Goal: Task Accomplishment & Management: Manage account settings

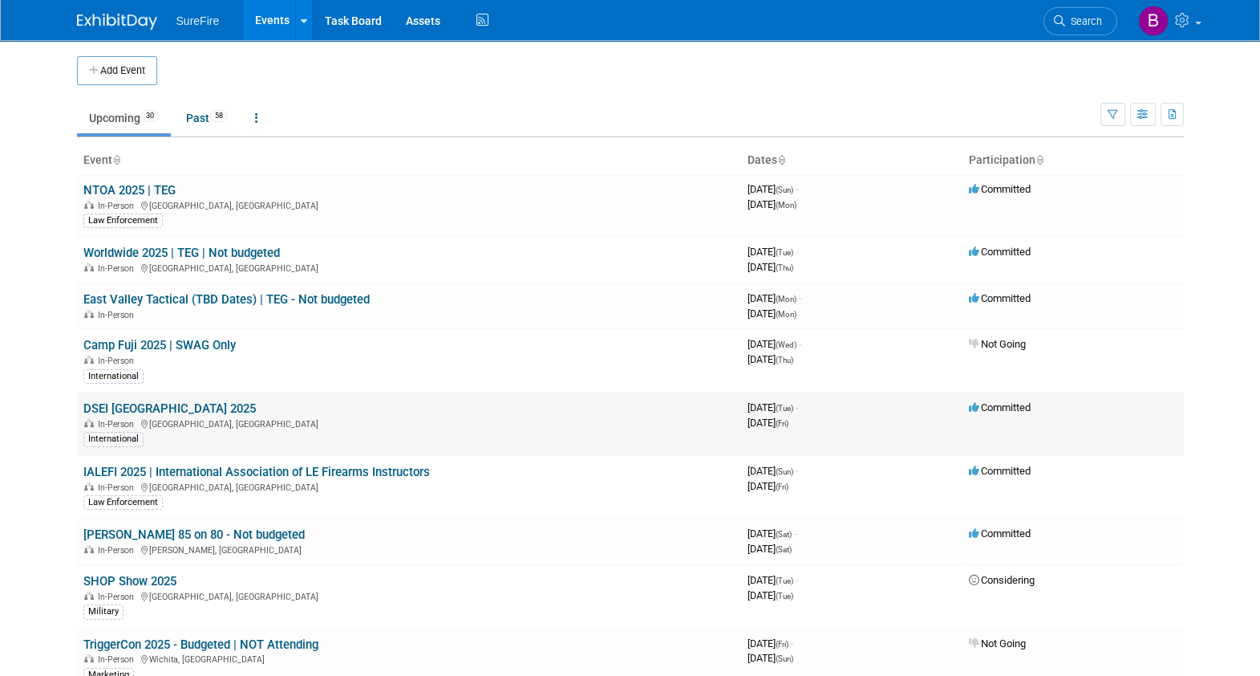
click at [147, 412] on link "DSEI [GEOGRAPHIC_DATA] 2025" at bounding box center [169, 408] width 172 height 14
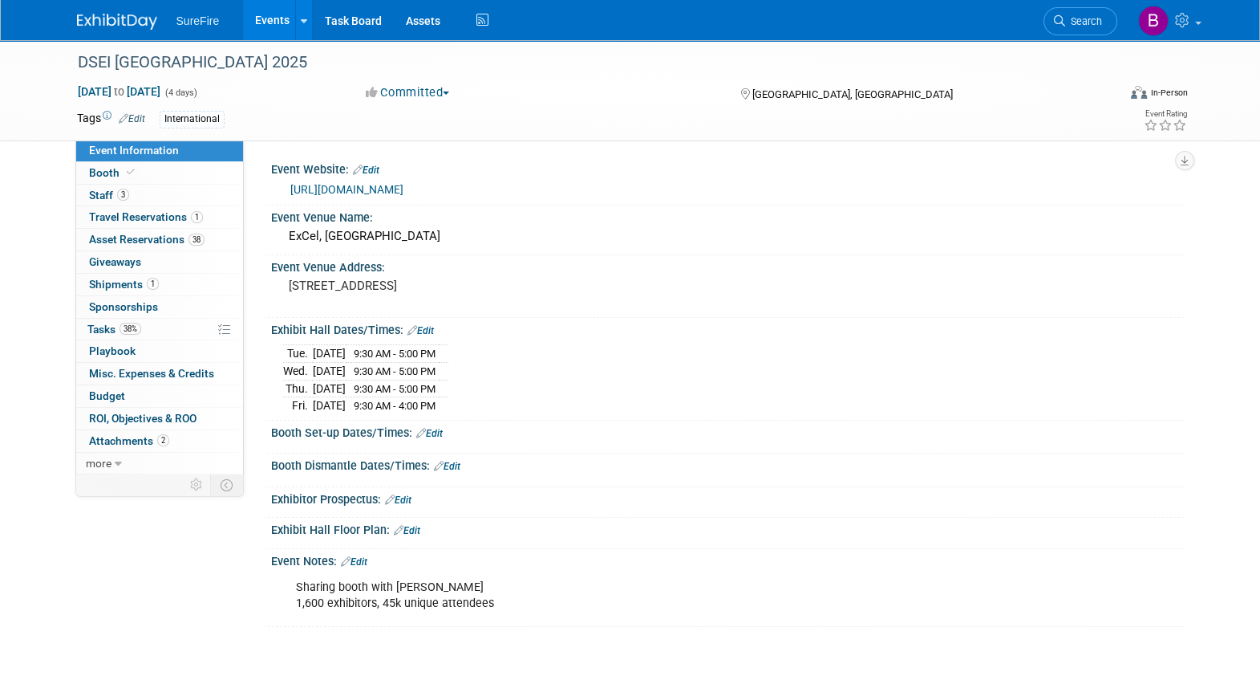
click at [147, 412] on span "ROI, Objectives & ROO 0" at bounding box center [143, 418] width 108 height 13
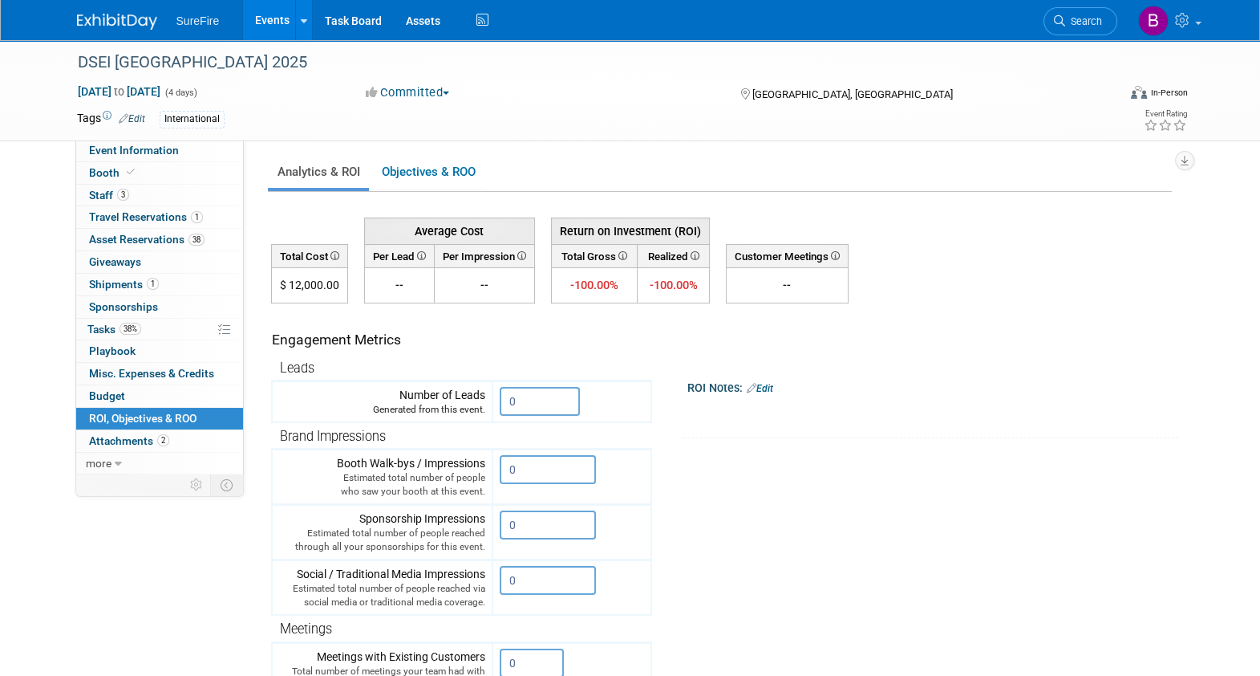
click at [112, 160] on link "Event Information" at bounding box center [159, 151] width 167 height 22
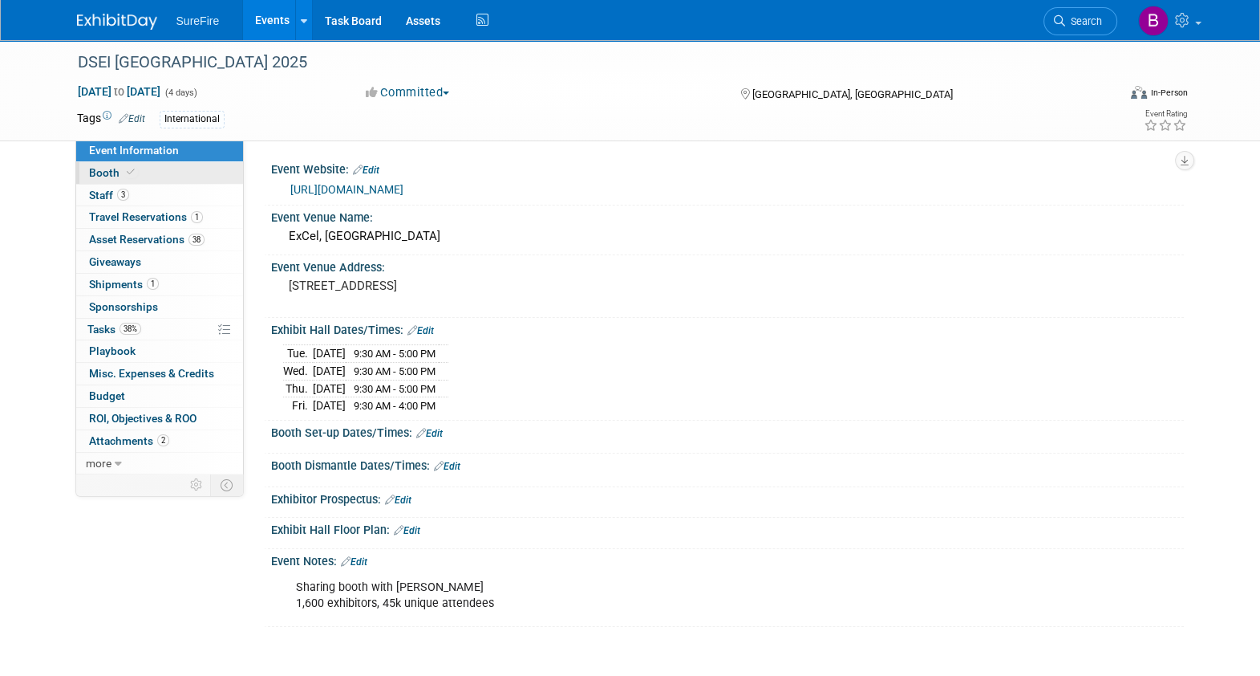
click at [119, 176] on span "Booth" at bounding box center [113, 172] width 49 height 13
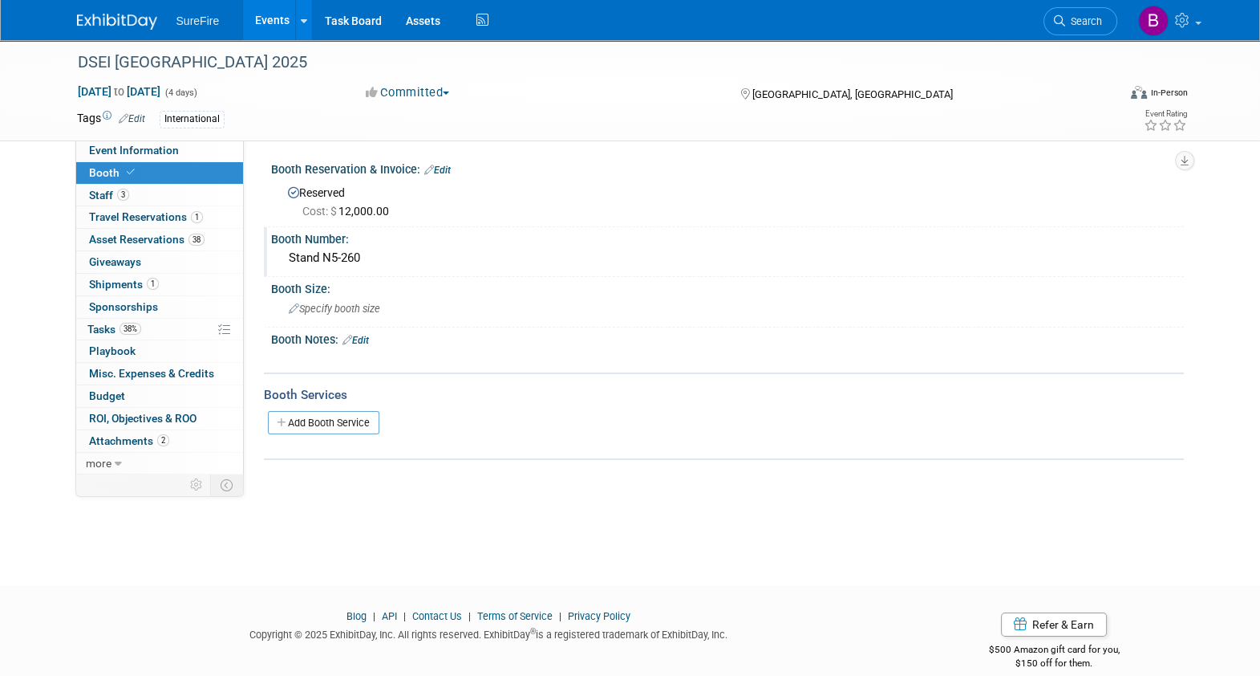
drag, startPoint x: 379, startPoint y: 252, endPoint x: 286, endPoint y: 255, distance: 92.3
click at [286, 255] on div "Stand N5-260" at bounding box center [727, 257] width 889 height 25
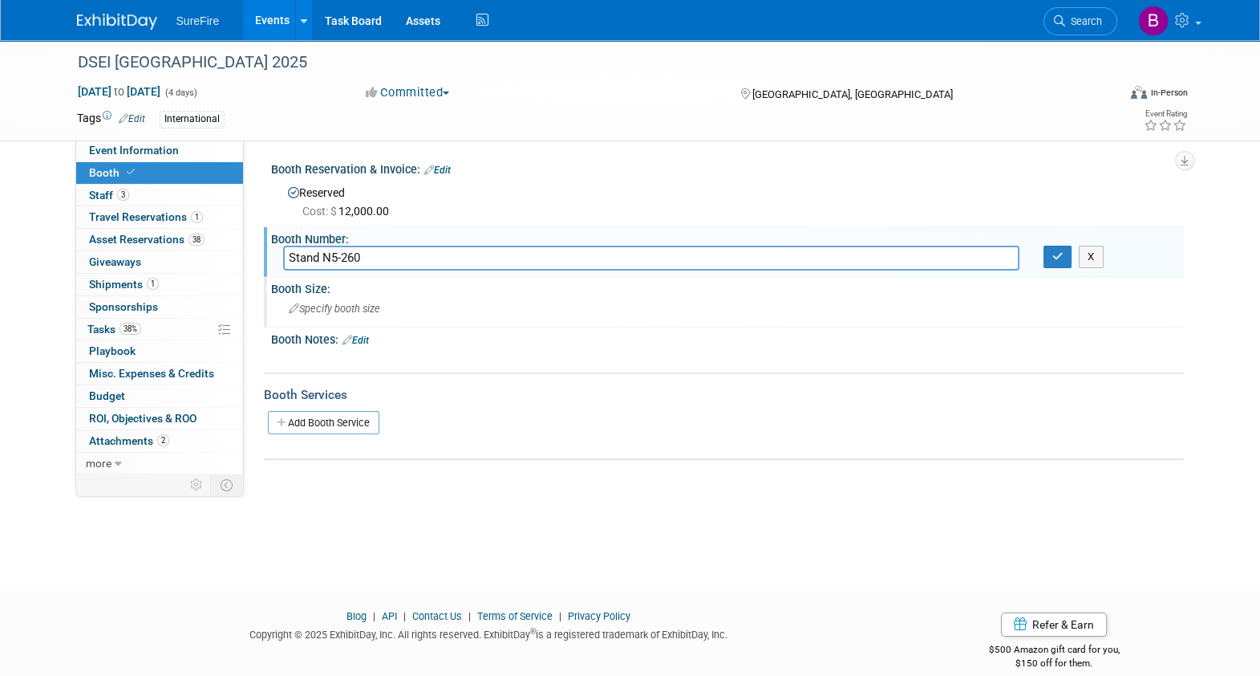
drag, startPoint x: 375, startPoint y: 263, endPoint x: 269, endPoint y: 285, distance: 108.9
click at [269, 285] on div "Booth Reservation & Invoice: Edit Reserved Cost: $ 12,000.00 Booth Number: Stan…" at bounding box center [720, 308] width 904 height 302
click at [1047, 264] on button "button" at bounding box center [1058, 256] width 29 height 22
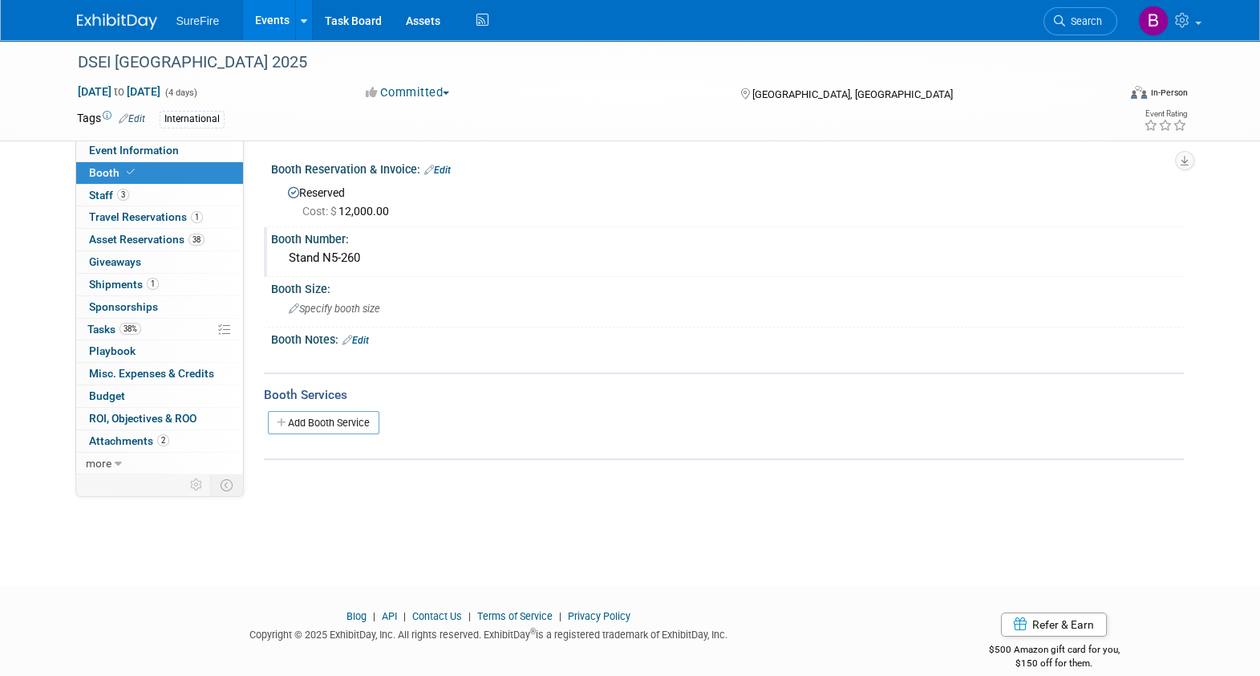
click at [244, 25] on link "Events" at bounding box center [272, 20] width 59 height 40
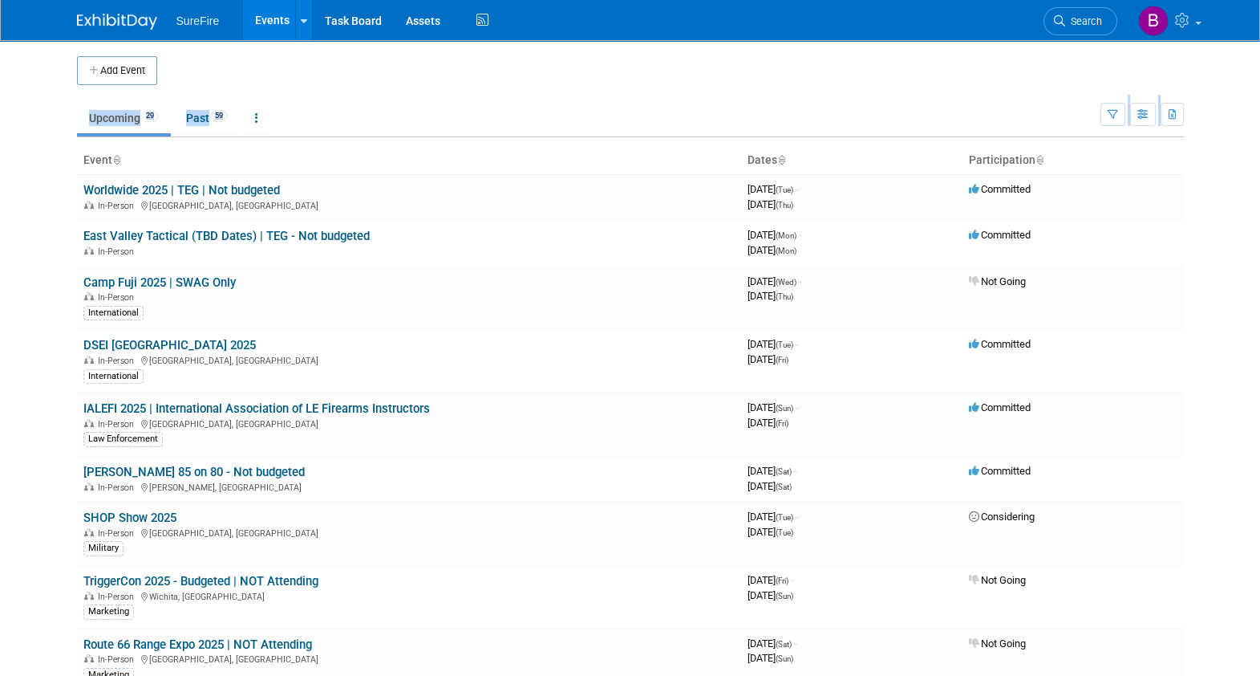
drag, startPoint x: 23, startPoint y: 217, endPoint x: 538, endPoint y: -57, distance: 583.6
click at [538, 0] on html "SureFire Events Add Event Bulk Upload Events Shareable Event Boards Recently Vi…" at bounding box center [630, 338] width 1260 height 676
drag, startPoint x: 538, startPoint y: -57, endPoint x: 420, endPoint y: 24, distance: 143.7
click at [420, 24] on link "Assets" at bounding box center [423, 20] width 59 height 40
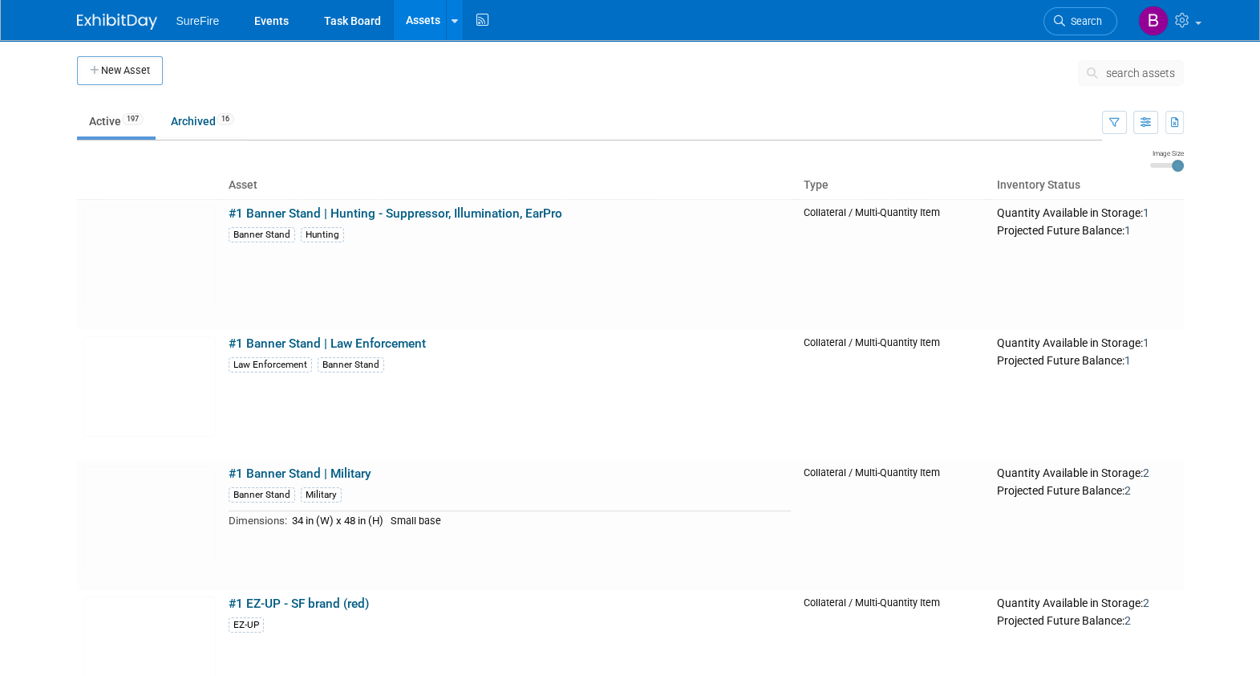
click at [3, 392] on body "SureFire Events Task Board Assets New Asset Search Assets Bulk Upload Assets St…" at bounding box center [630, 338] width 1260 height 676
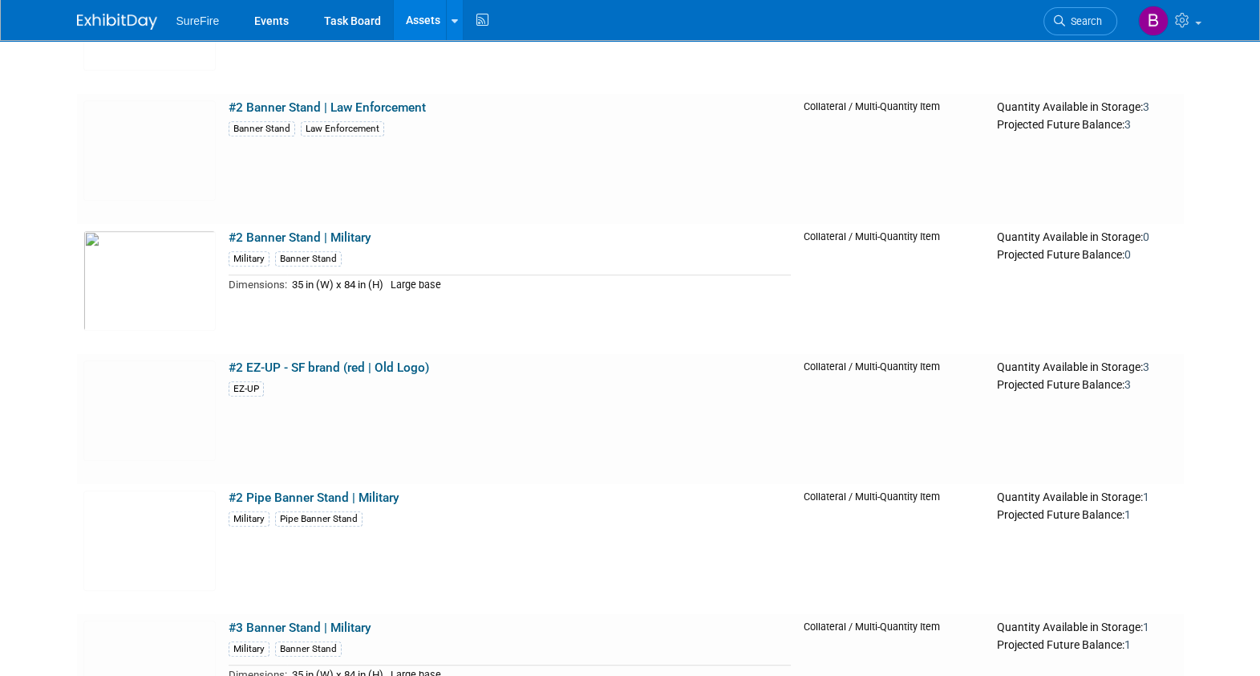
scroll to position [923, 0]
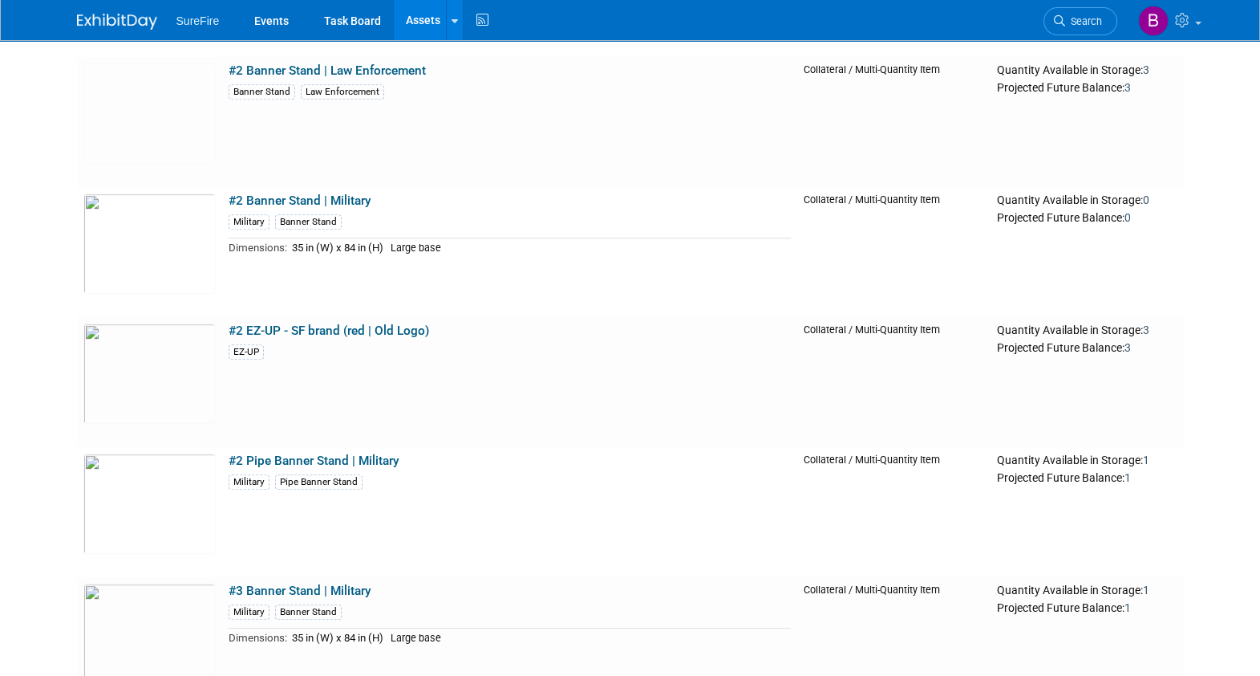
click at [245, 329] on link "#2 EZ-UP - SF brand (red | Old Logo)" at bounding box center [329, 330] width 201 height 14
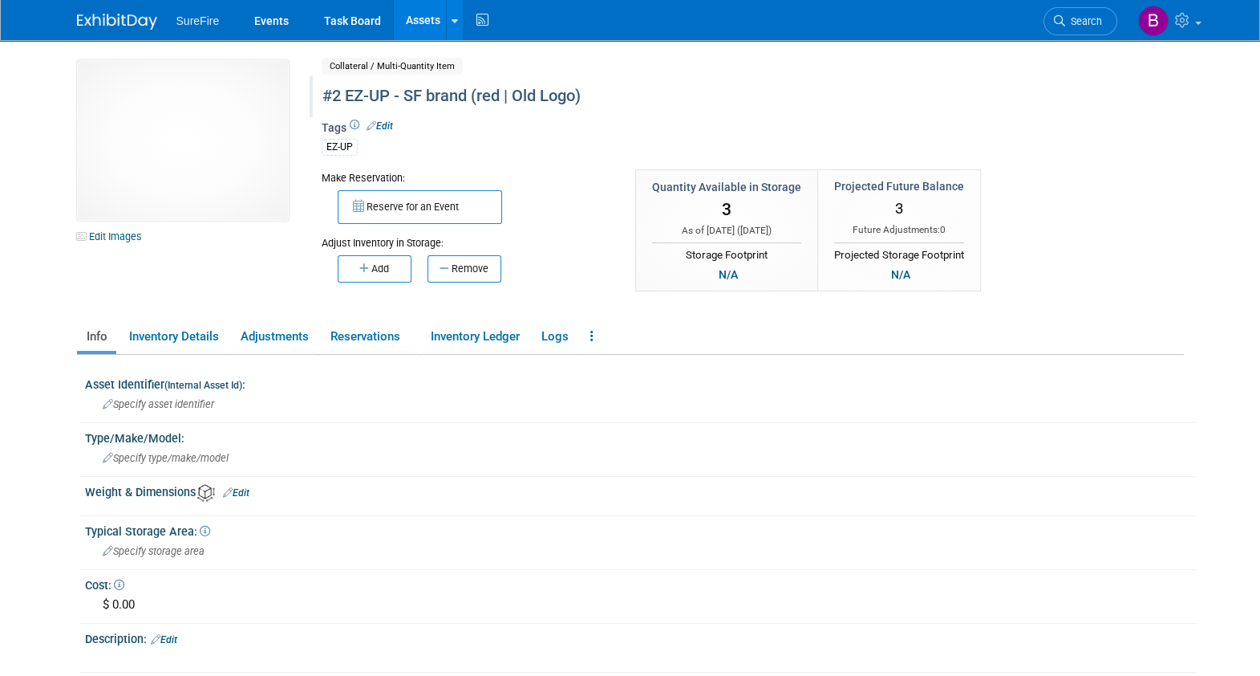
click at [339, 94] on div "#2 EZ-UP - SF brand (red | Old Logo)" at bounding box center [684, 96] width 735 height 29
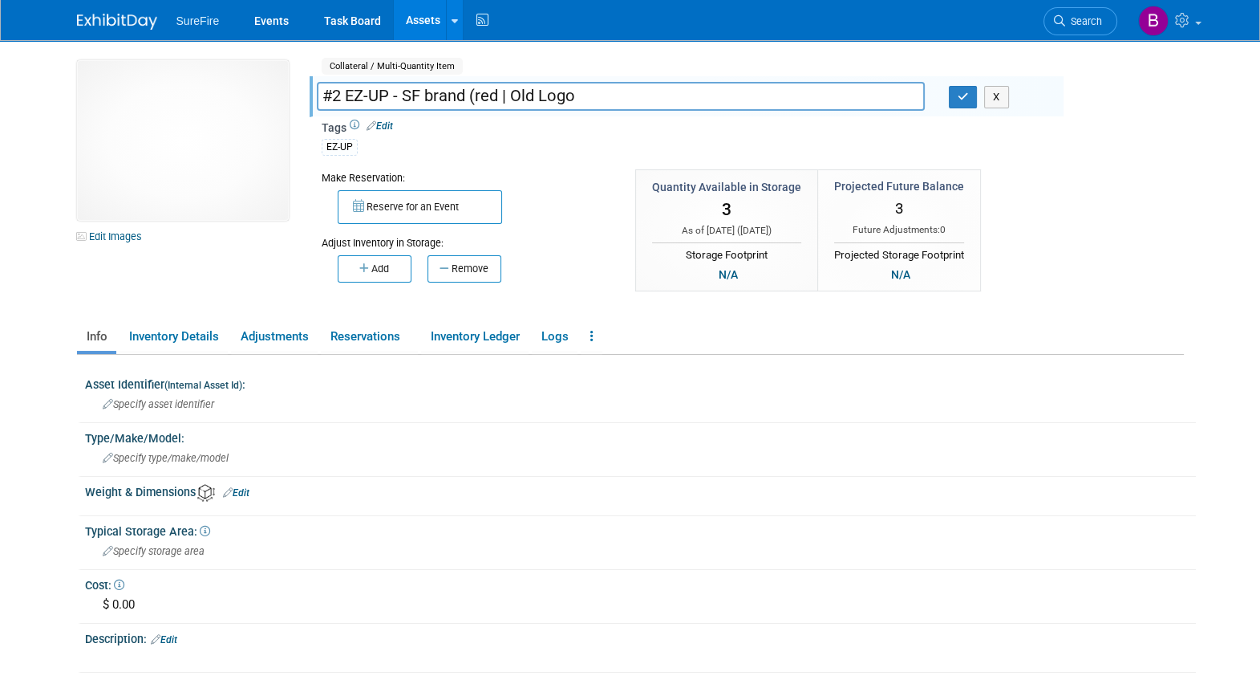
click at [339, 94] on input "#2 EZ-UP - SF brand (red | Old Logo" at bounding box center [621, 96] width 608 height 28
type input "#3 EZ-UP - SF brand (red | Old Logo"
click at [970, 95] on button "button" at bounding box center [963, 97] width 29 height 22
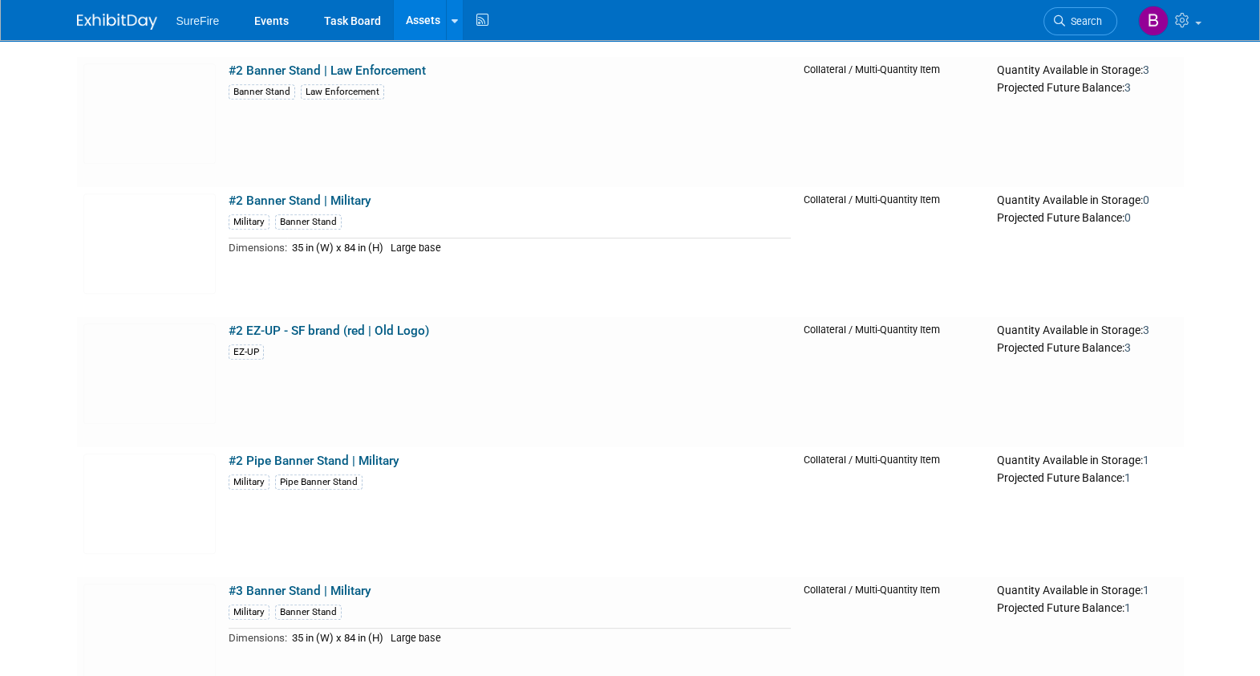
click at [305, 328] on link "#2 EZ-UP - SF brand (red | Old Logo)" at bounding box center [329, 330] width 201 height 14
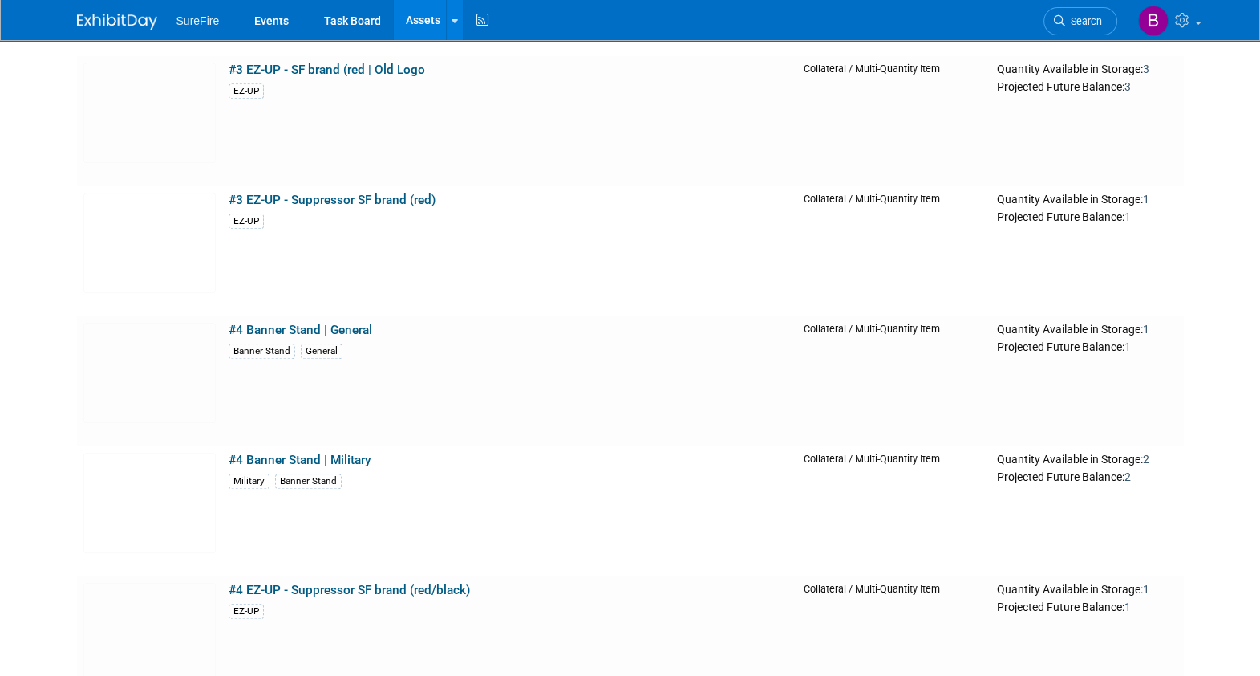
scroll to position [1483, 0]
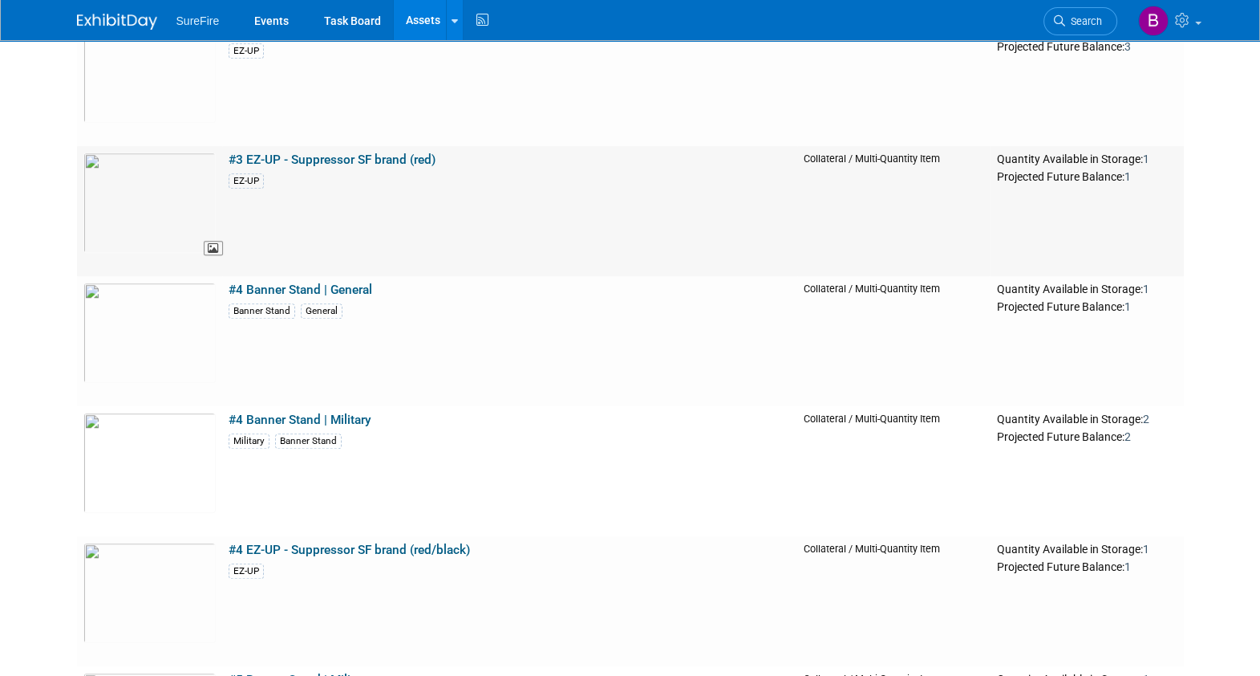
click at [199, 176] on img at bounding box center [149, 202] width 132 height 100
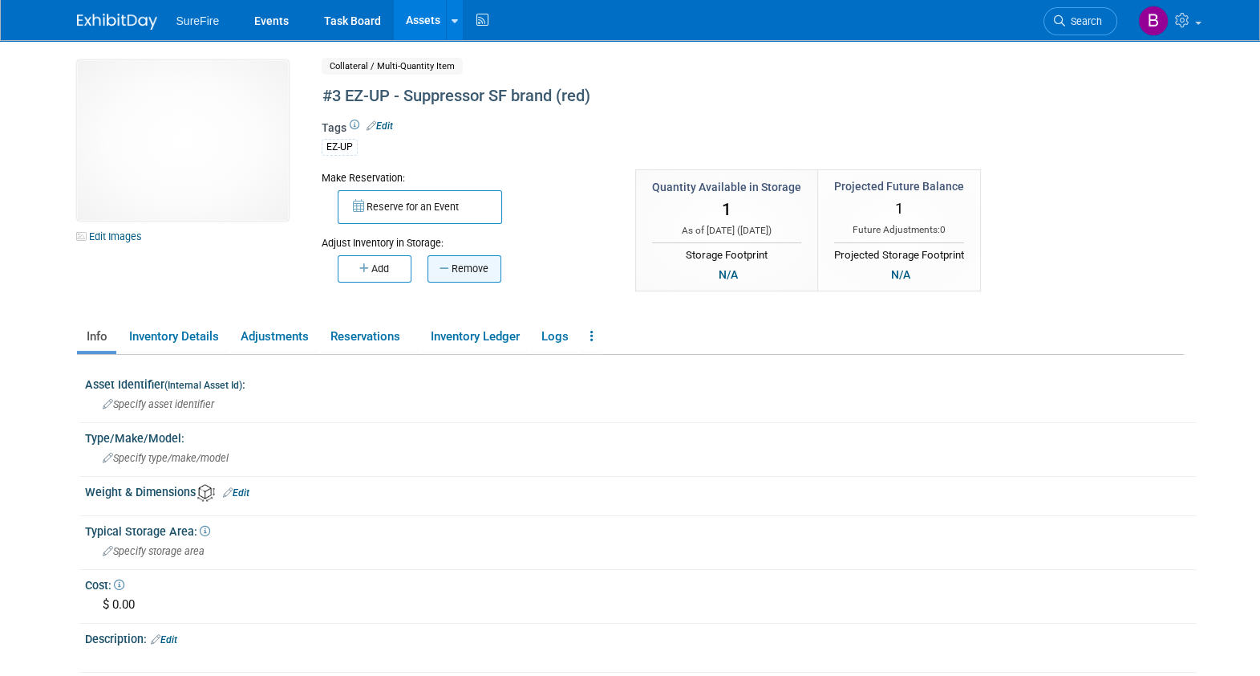
click at [445, 263] on icon "button" at bounding box center [446, 268] width 12 height 10
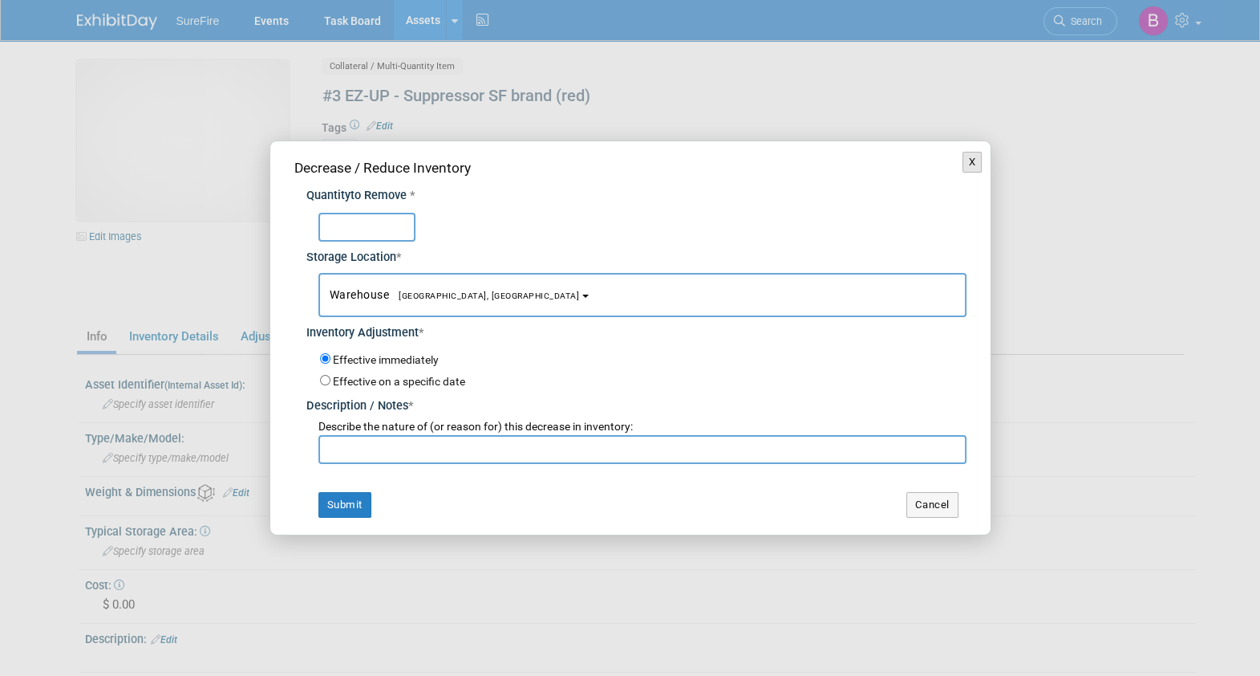
click at [973, 159] on button "X" at bounding box center [973, 162] width 20 height 21
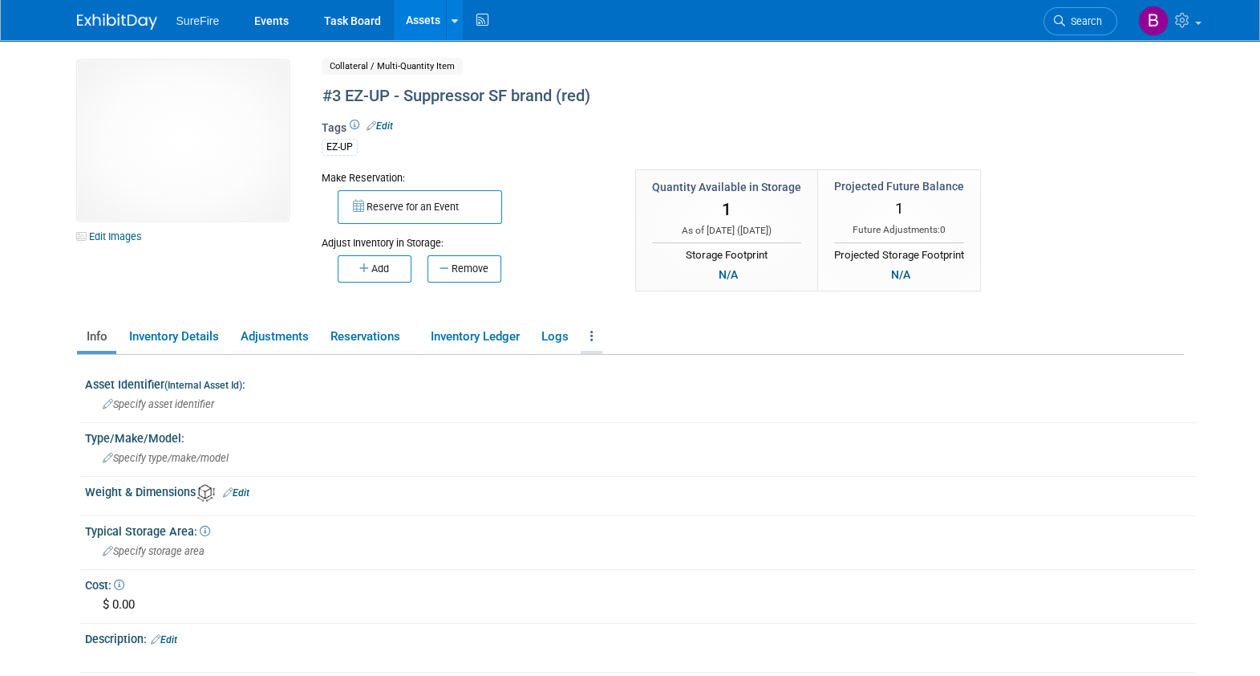
click at [593, 337] on icon at bounding box center [591, 336] width 3 height 12
click at [601, 392] on icon at bounding box center [594, 394] width 14 height 11
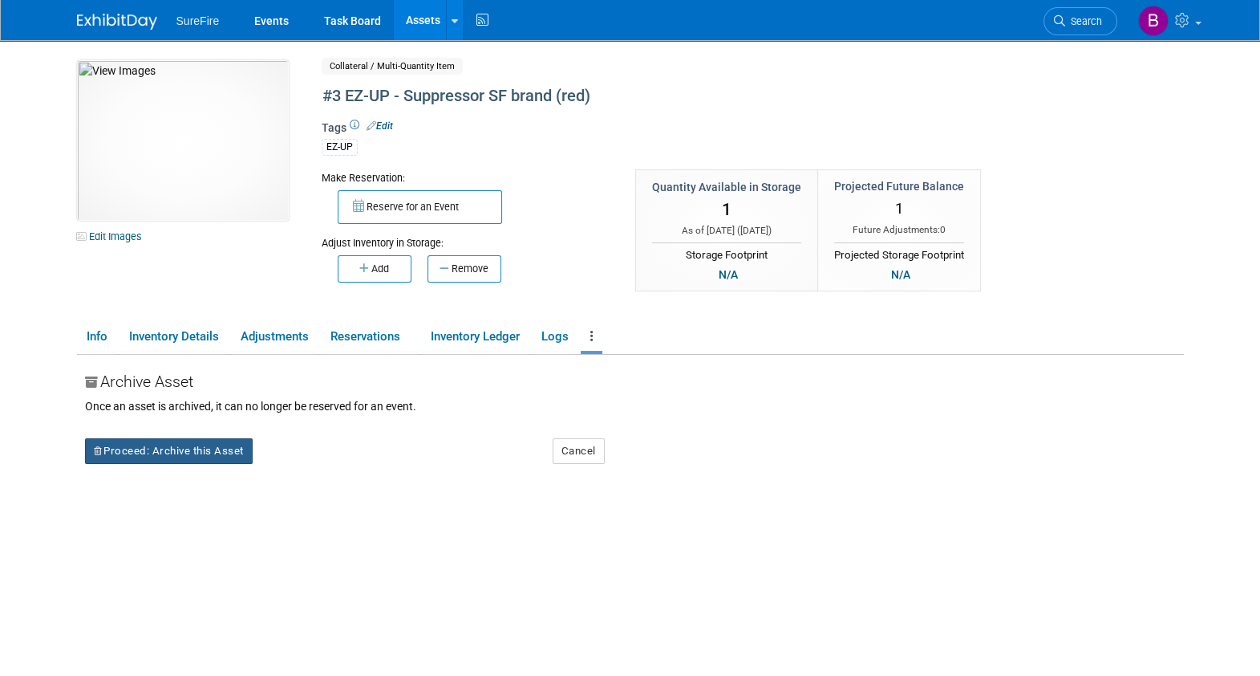
click at [221, 459] on button "Proceed: Archive this Asset" at bounding box center [169, 451] width 168 height 26
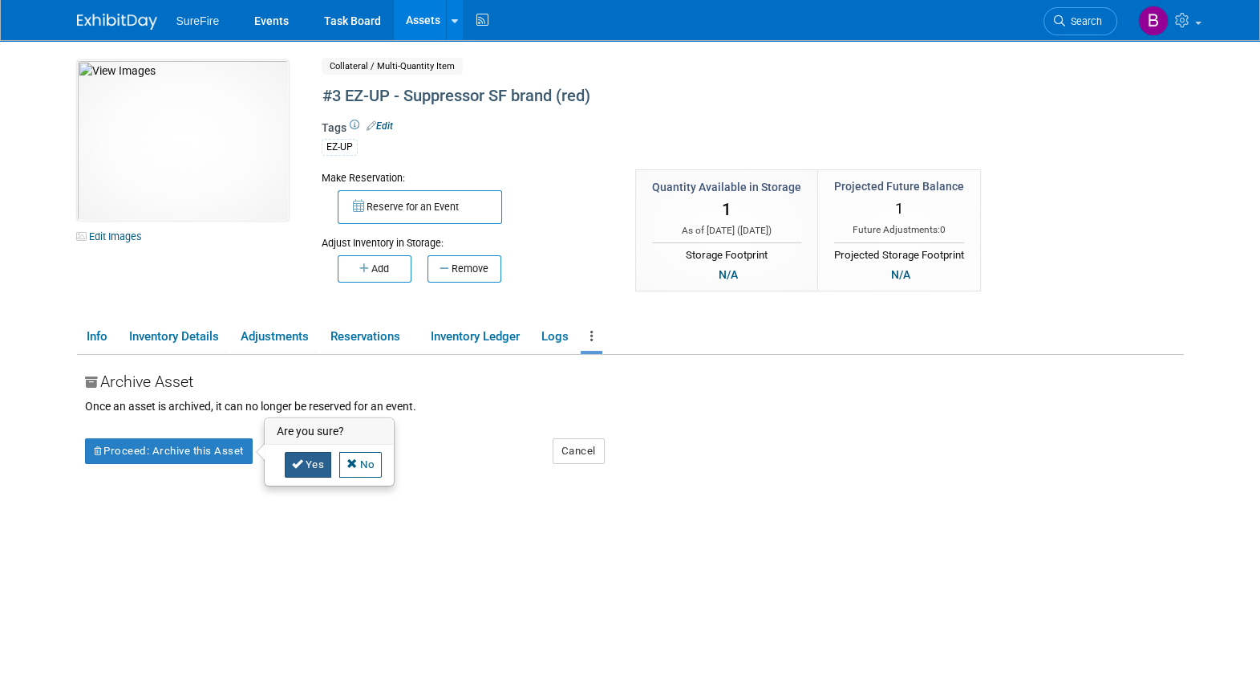
click at [313, 457] on link "Yes" at bounding box center [308, 465] width 47 height 26
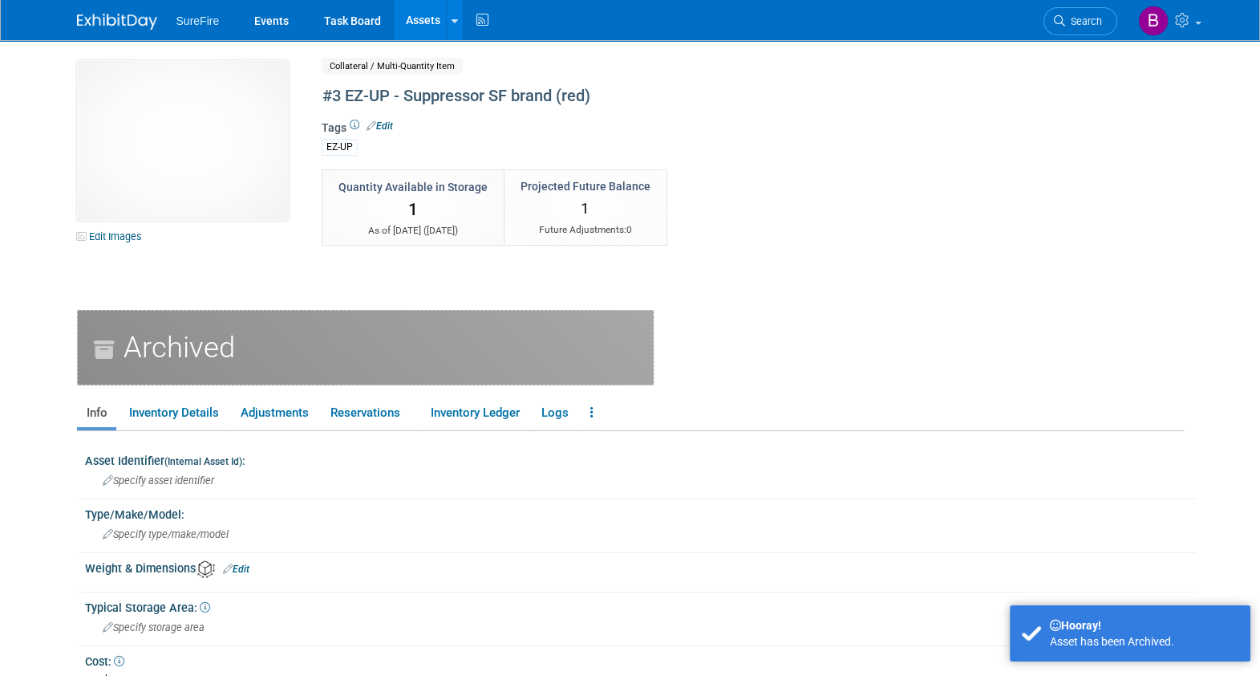
click at [406, 16] on link "Assets" at bounding box center [423, 20] width 59 height 40
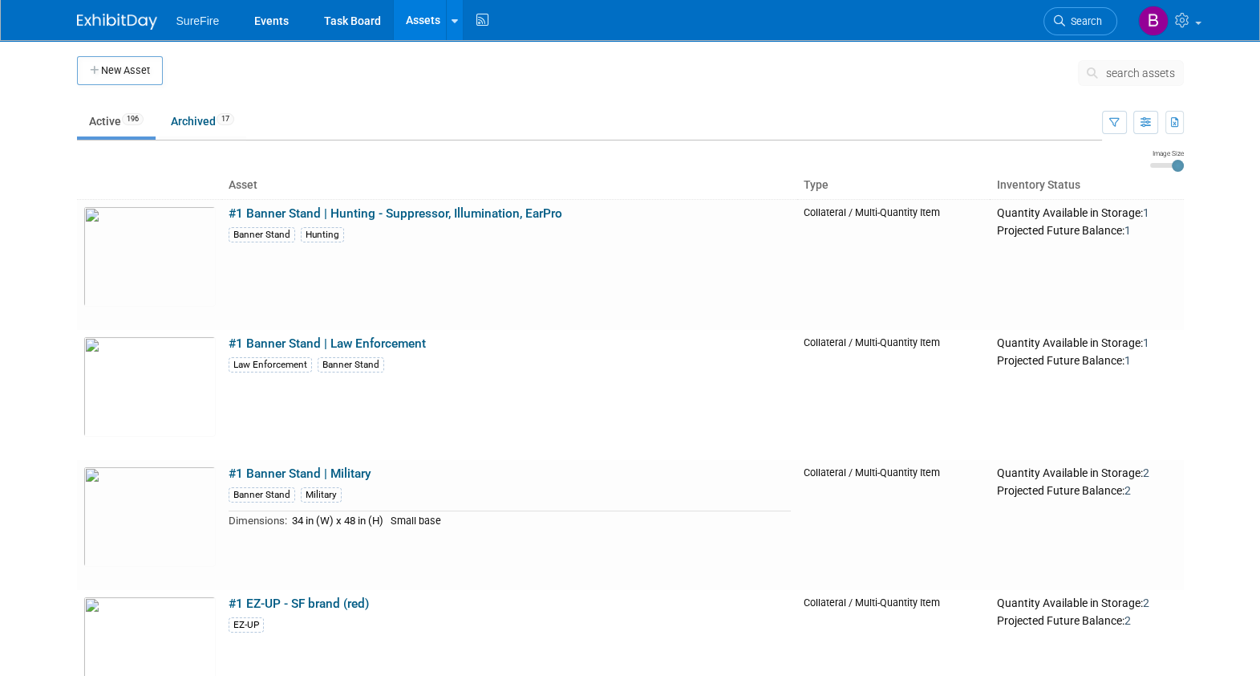
click at [60, 310] on body "SureFire Events Task Board Assets New Asset Search Assets Bulk Upload Assets St…" at bounding box center [630, 338] width 1260 height 676
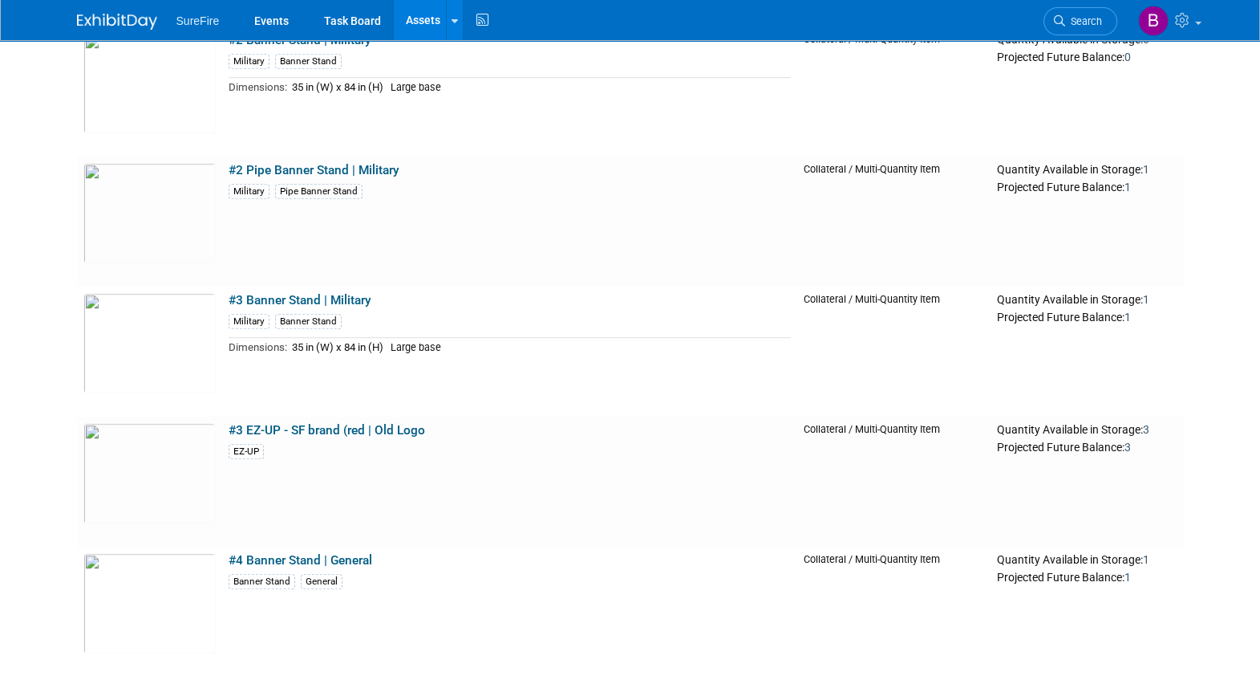
scroll to position [1123, 0]
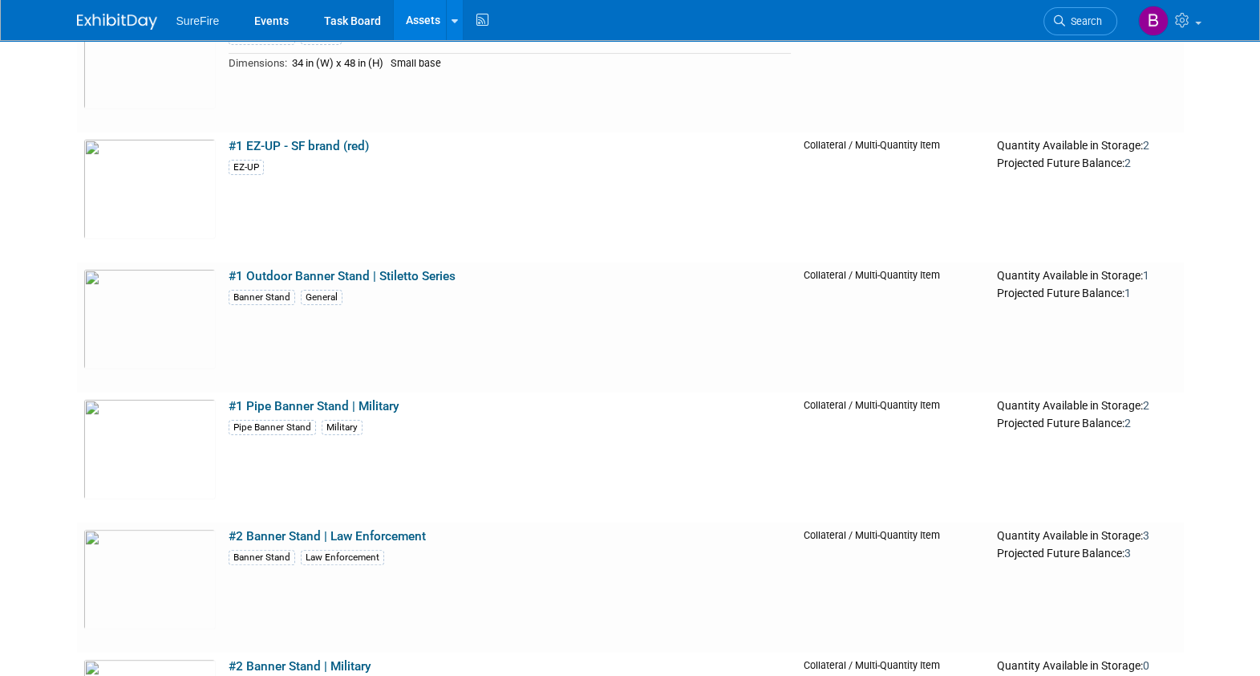
scroll to position [441, 0]
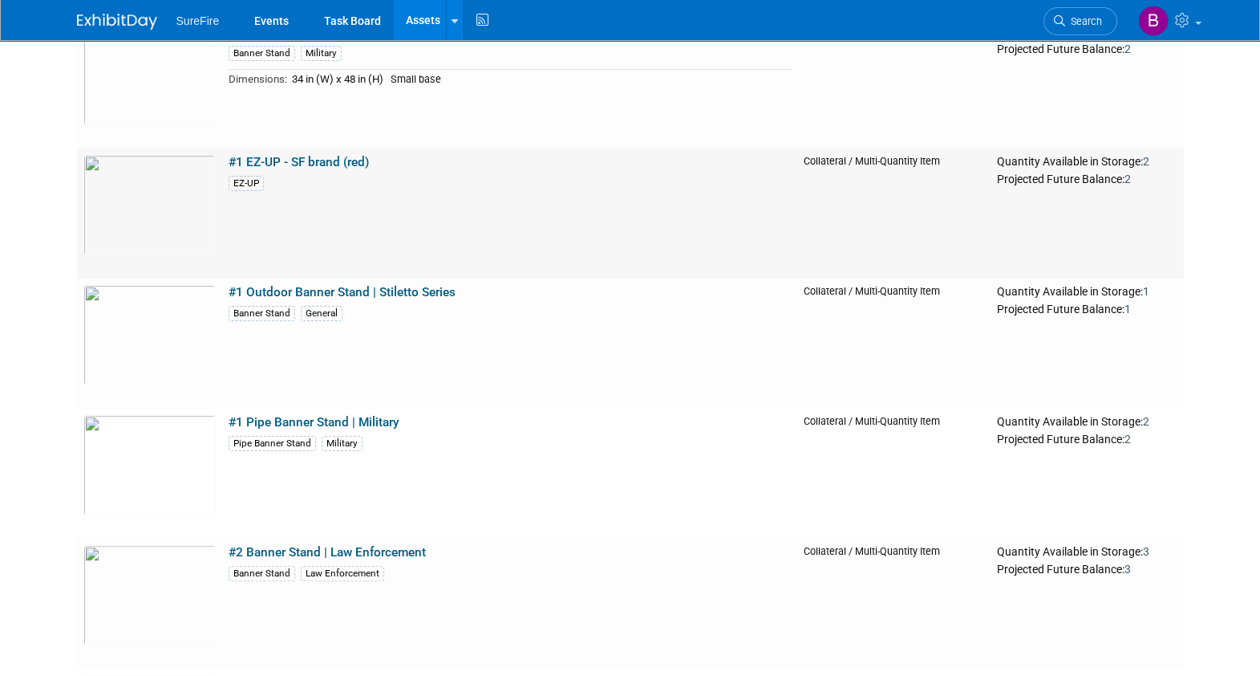
click at [294, 160] on link "#1 EZ-UP - SF brand (red)" at bounding box center [299, 162] width 140 height 14
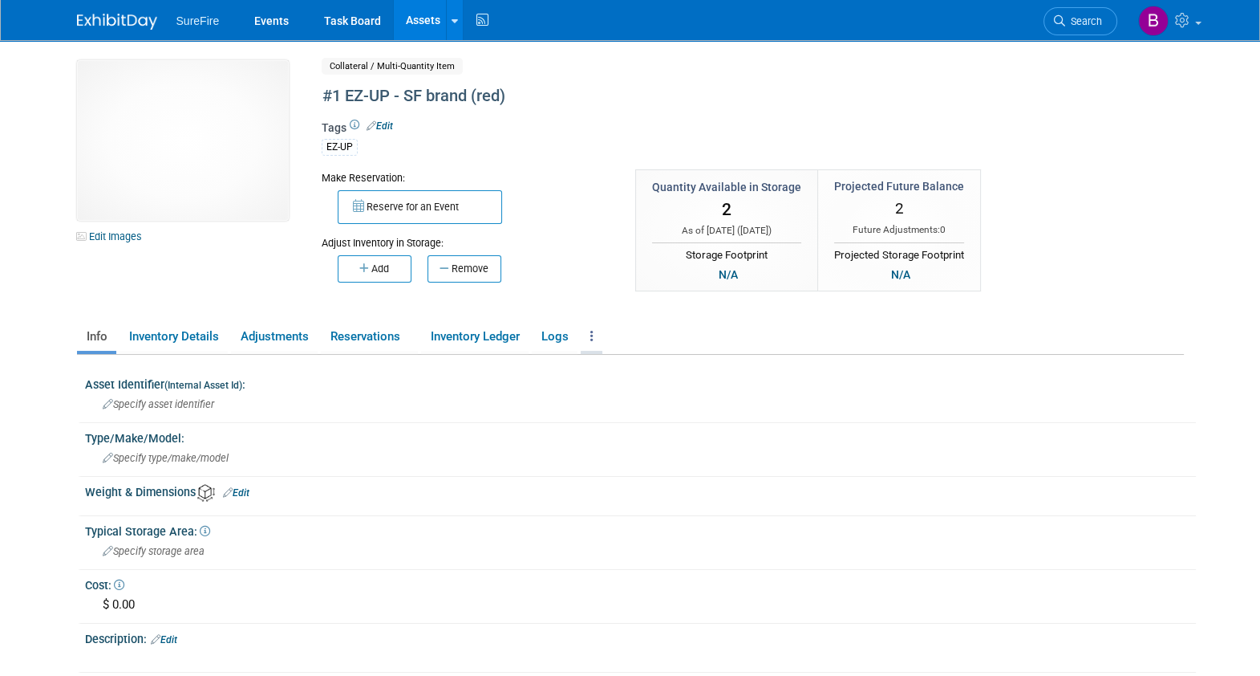
click at [590, 341] on link at bounding box center [592, 337] width 22 height 28
click at [0, 345] on html "SureFire Events Task Board Assets New Asset Search Assets" at bounding box center [630, 338] width 1260 height 676
click at [425, 27] on link "Assets" at bounding box center [423, 20] width 59 height 40
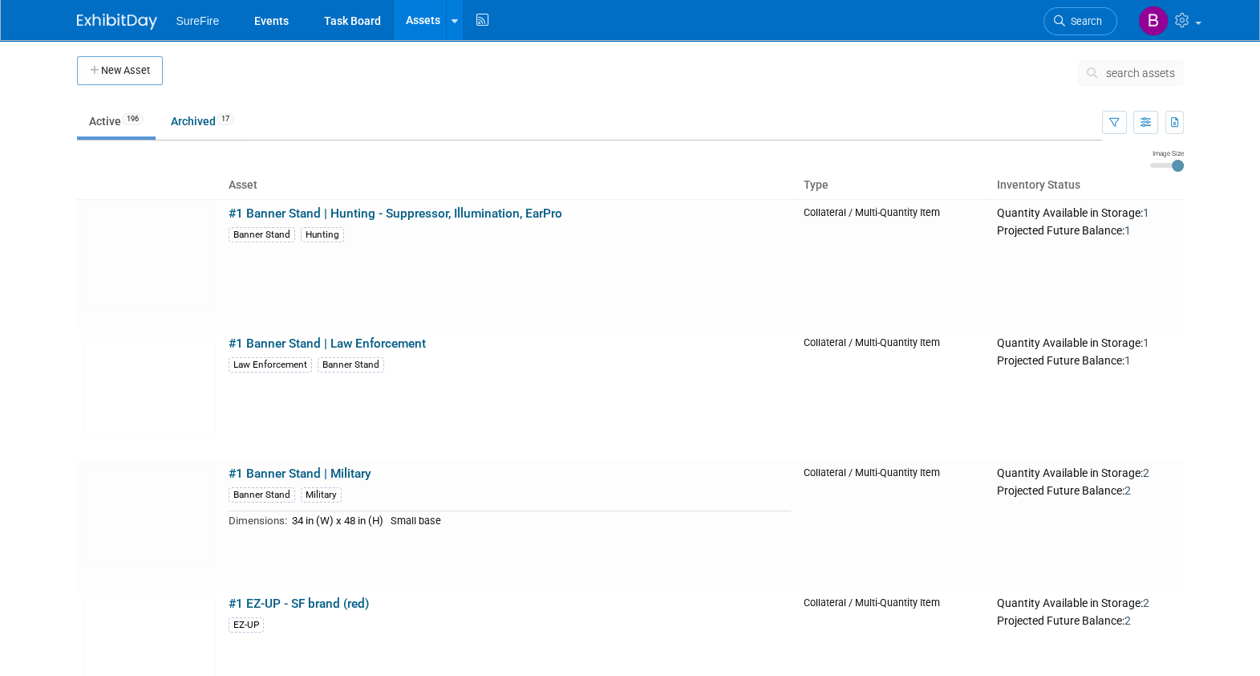
click at [33, 440] on body "SureFire Events Task Board Assets New Asset Search Assets Bulk Upload Assets St…" at bounding box center [630, 338] width 1260 height 676
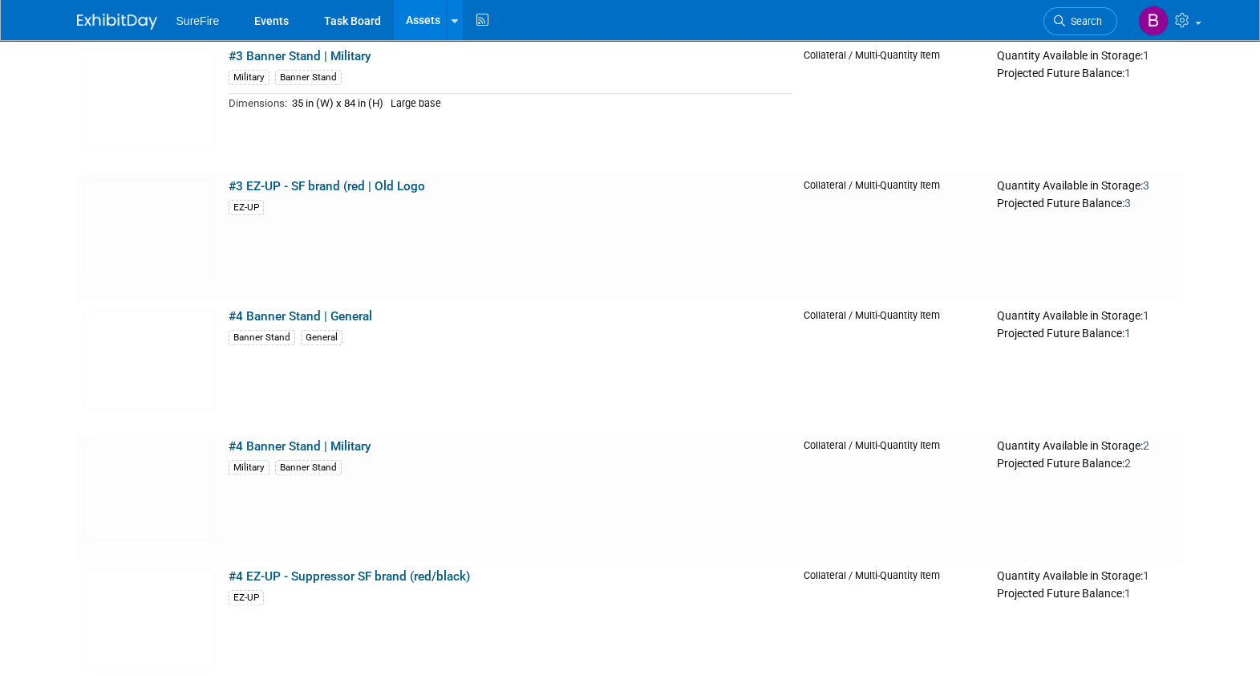
scroll to position [1363, 0]
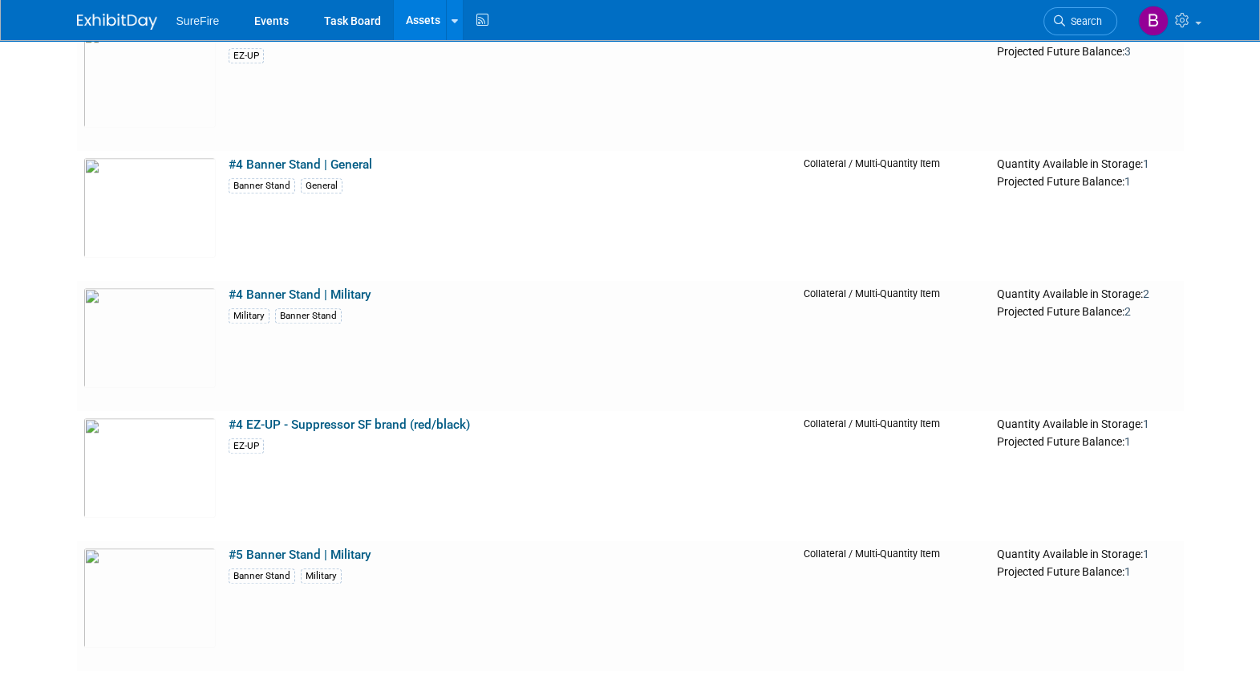
scroll to position [1483, 0]
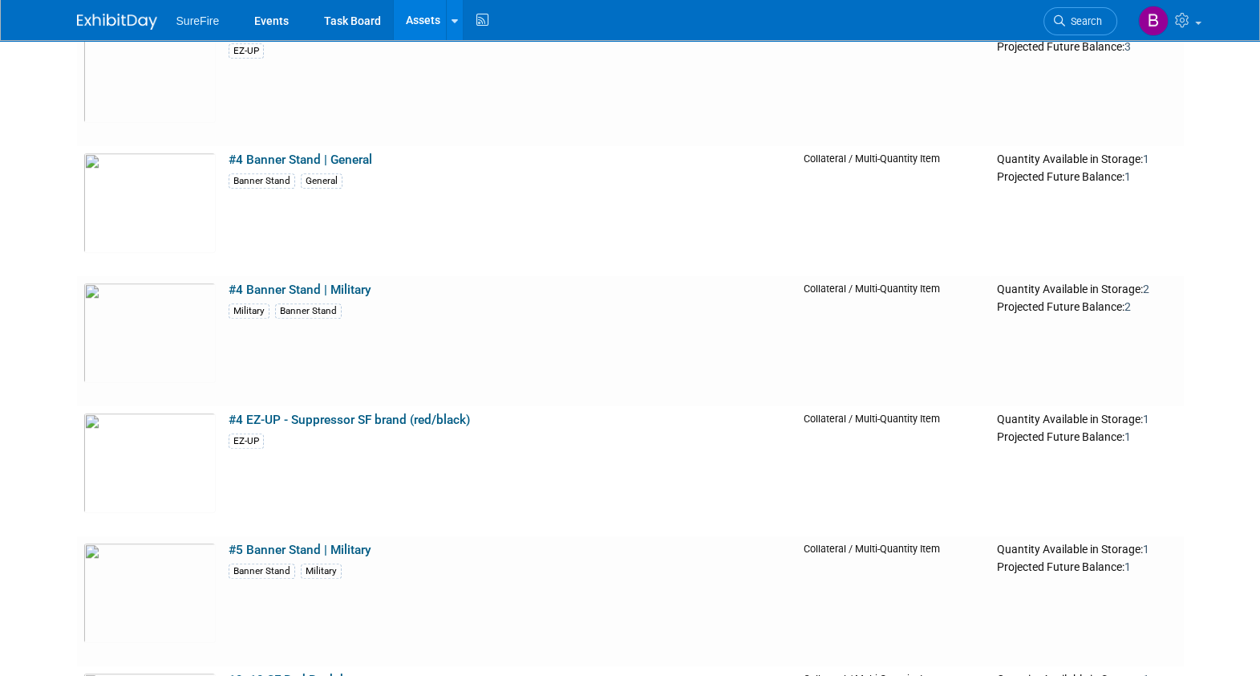
click at [447, 30] on link at bounding box center [454, 20] width 17 height 40
click at [430, 18] on link "Assets" at bounding box center [423, 20] width 59 height 40
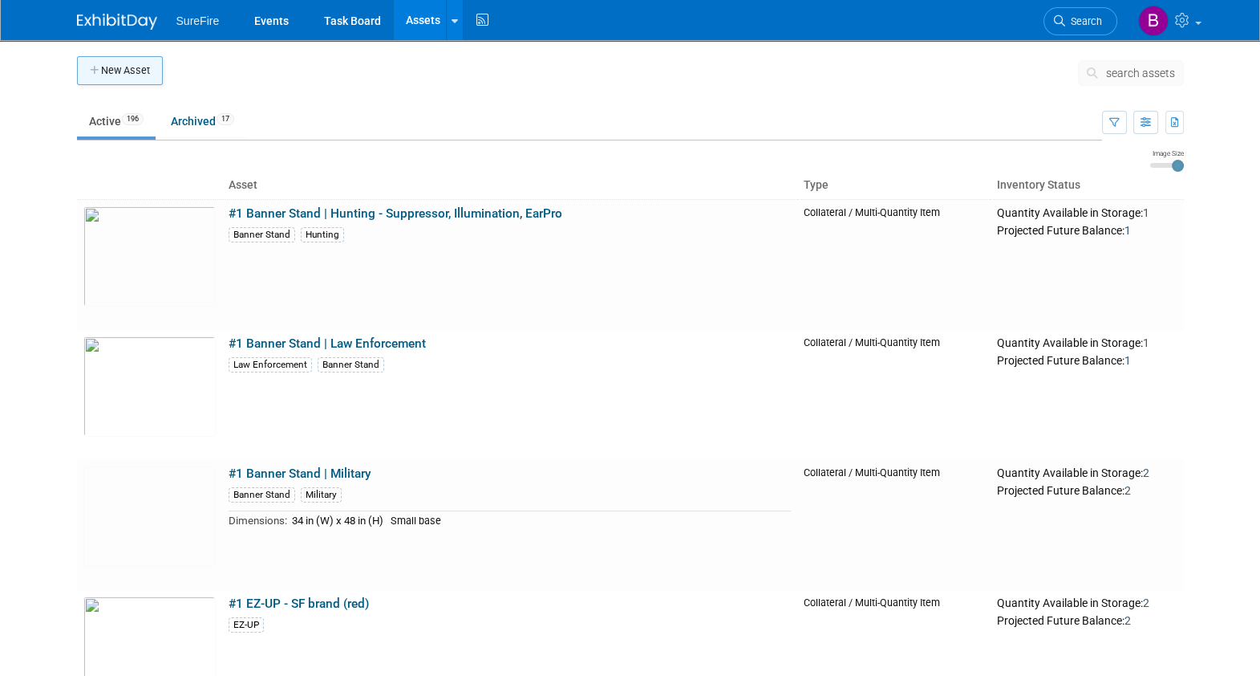
click at [136, 75] on button "New Asset" at bounding box center [120, 70] width 86 height 29
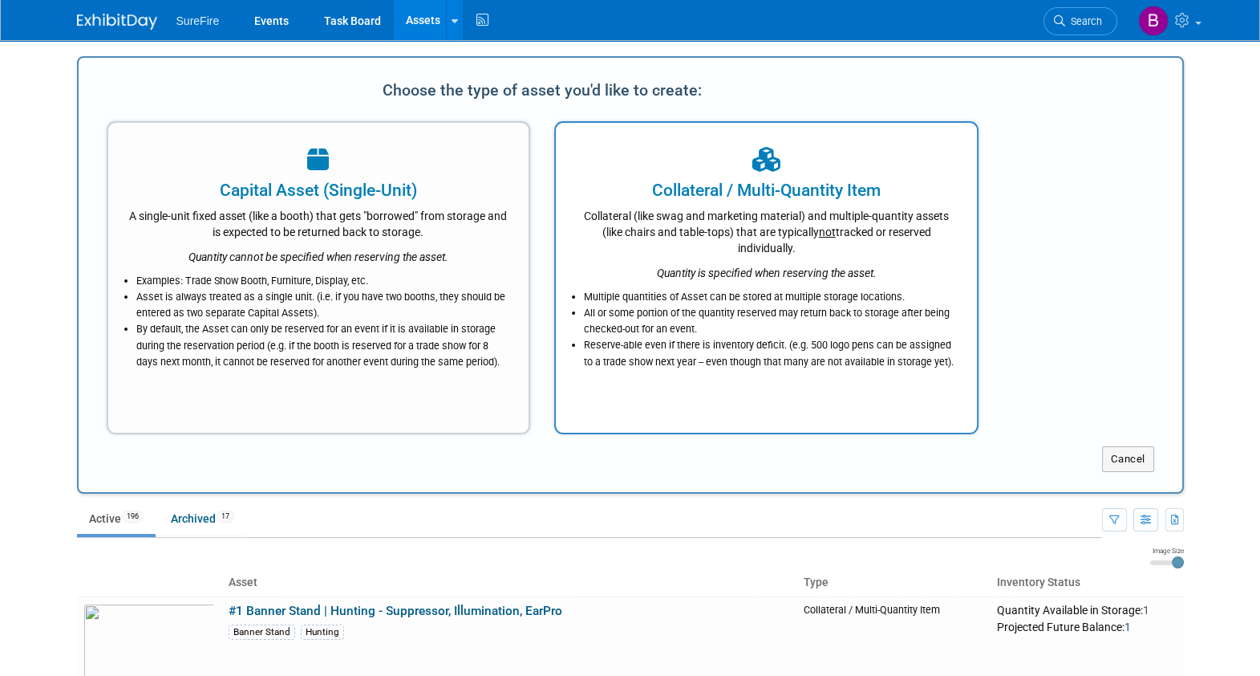
click at [685, 245] on div "Collateral (like swag and marketing material) and multiple-quantity assets (lik…" at bounding box center [766, 229] width 381 height 54
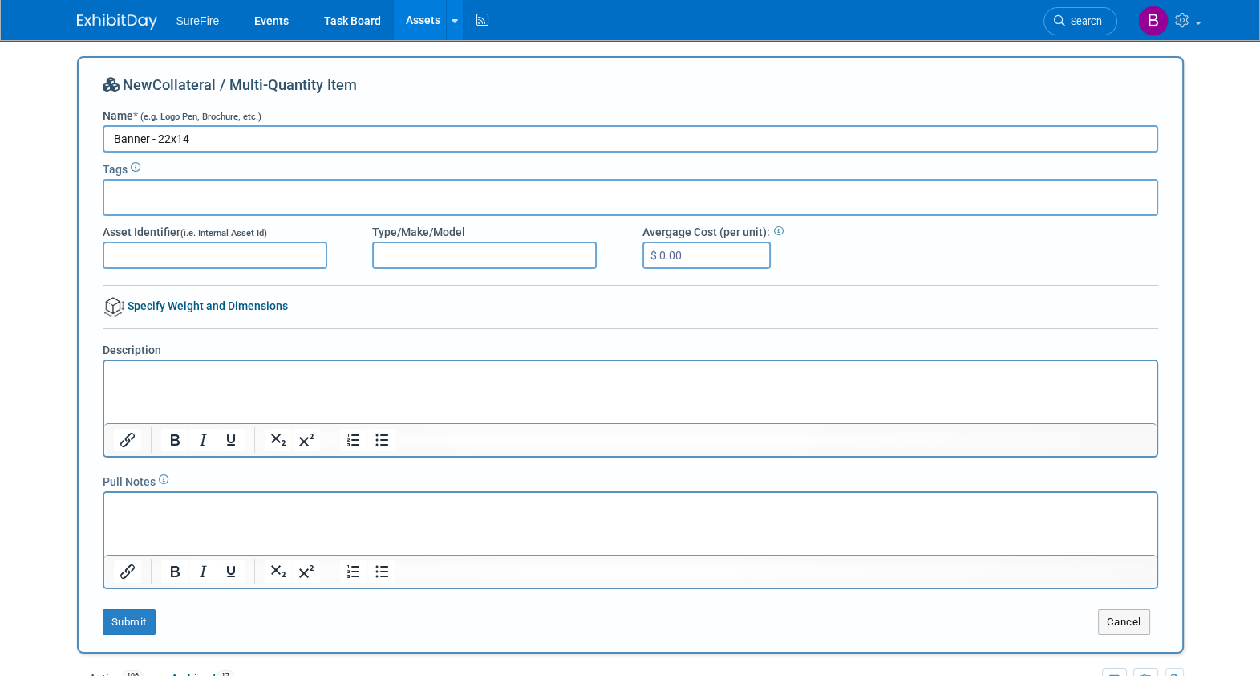
type input "Banner - 22x14"
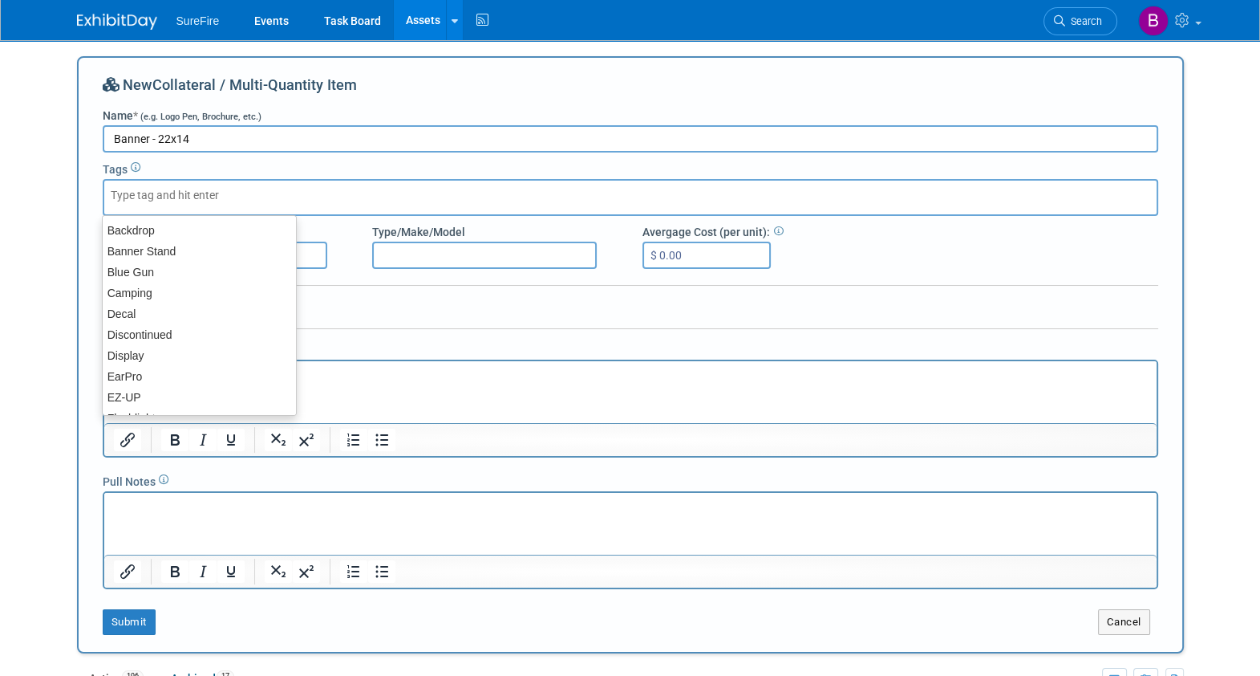
click at [489, 213] on div at bounding box center [631, 197] width 1056 height 37
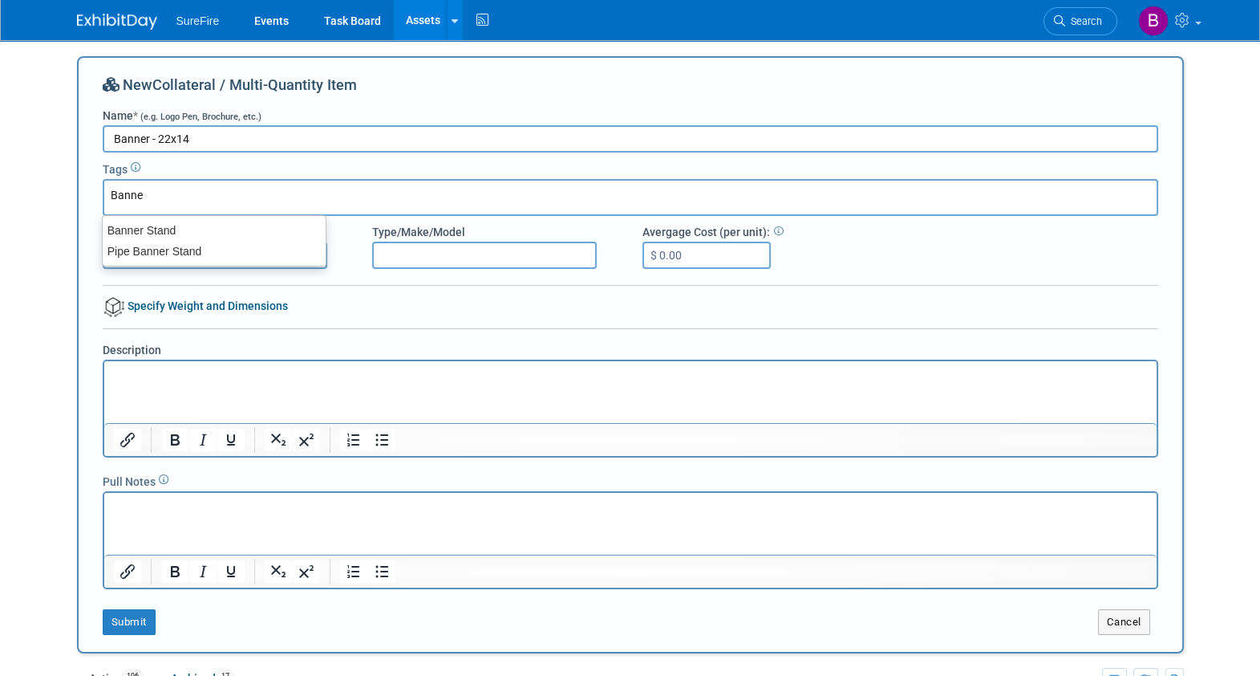
type input "Banner"
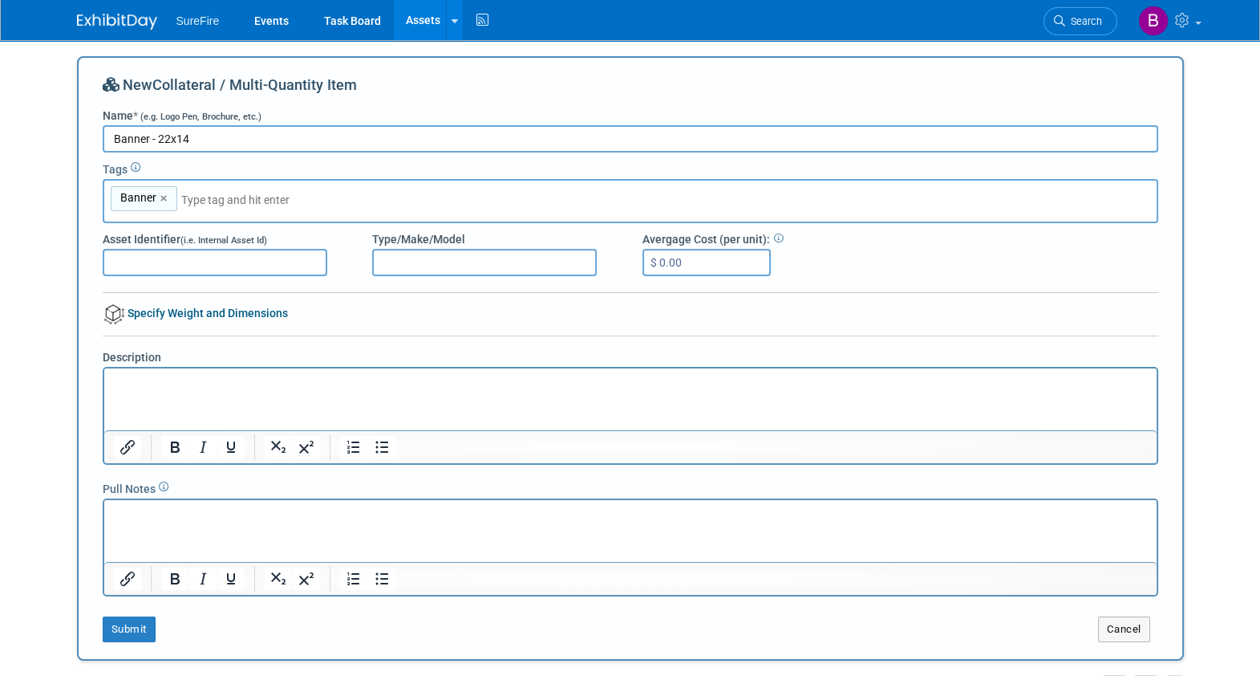
click at [309, 315] on div "New Collateral / Multi-Quantity Item Name * (e.g. Logo Pen, Brochure, etc.) Ban…" at bounding box center [631, 358] width 1056 height 567
click at [143, 628] on button "Submit" at bounding box center [129, 629] width 53 height 26
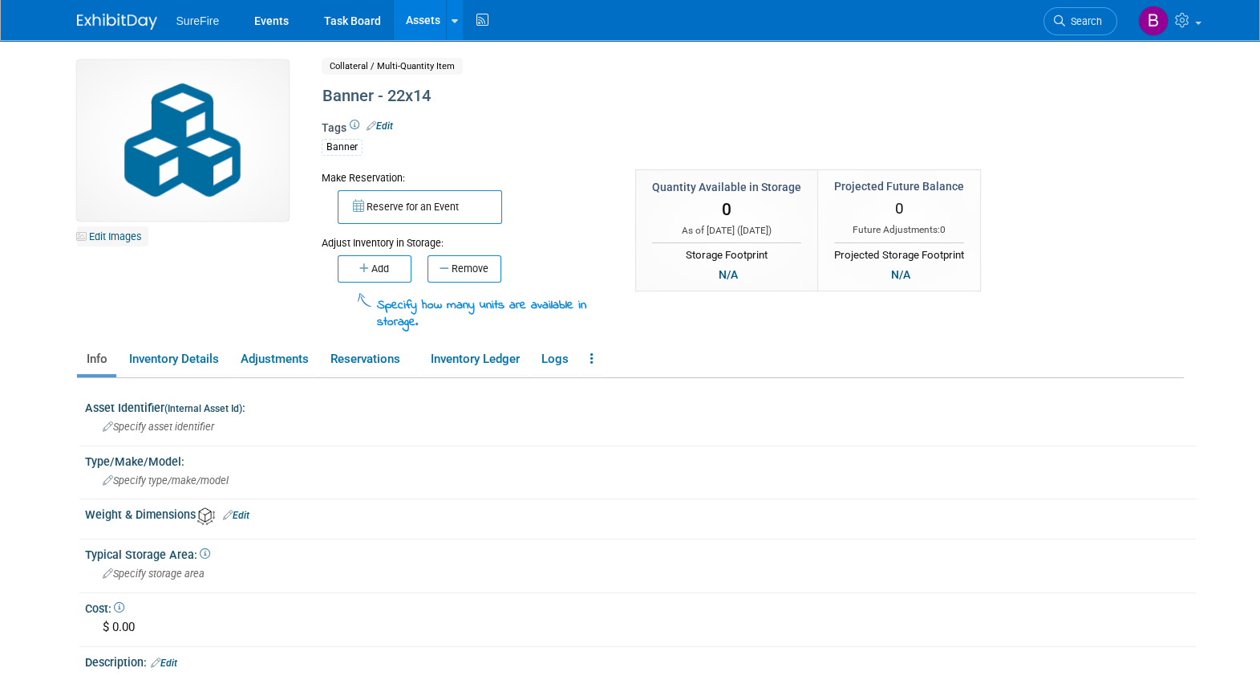
click at [116, 237] on link "Edit Images" at bounding box center [112, 236] width 71 height 20
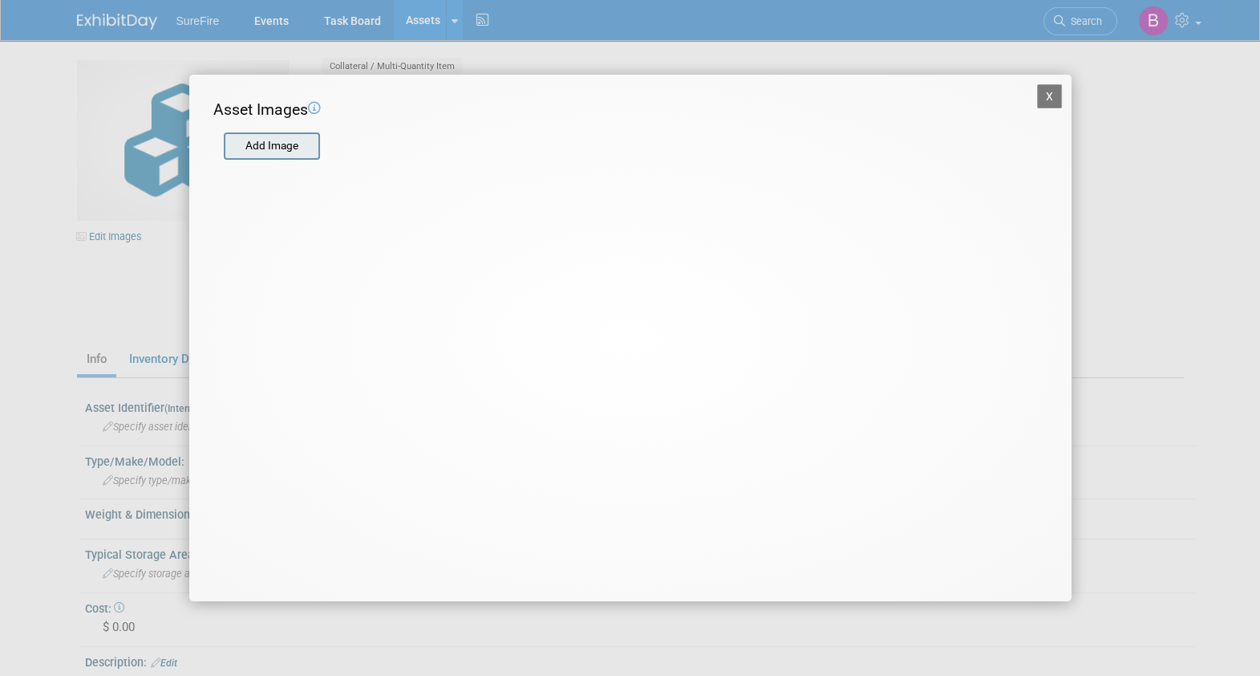
click at [270, 141] on input "file" at bounding box center [223, 146] width 191 height 24
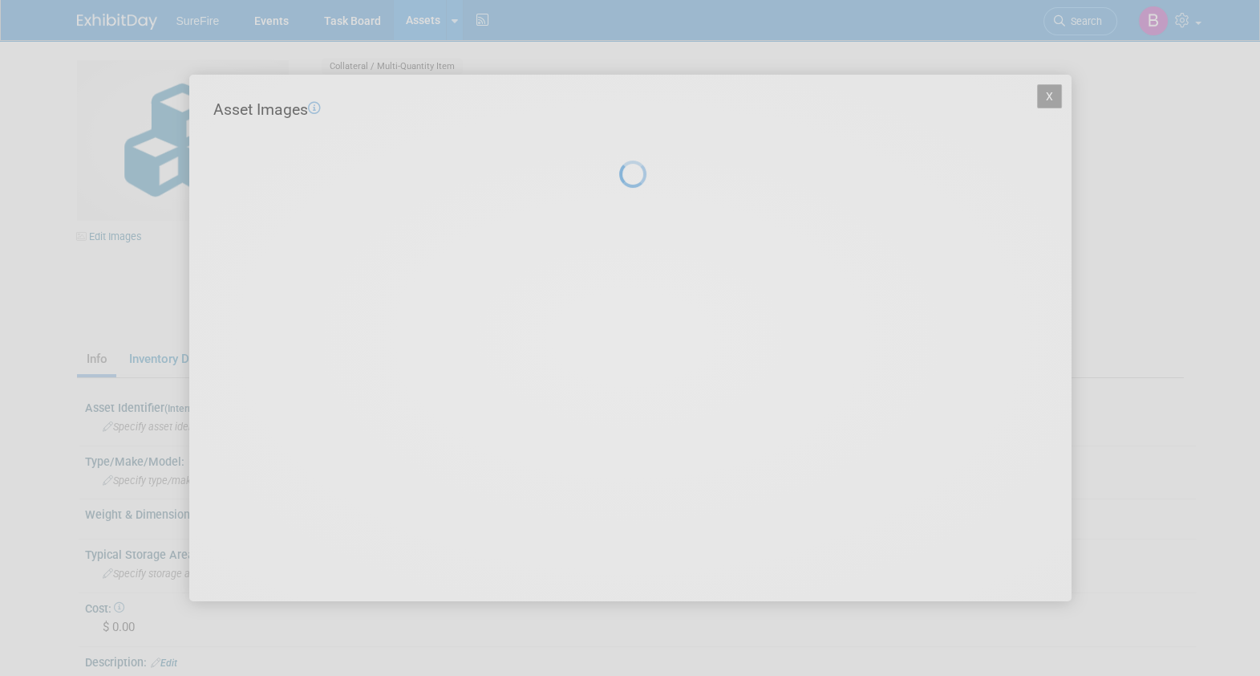
click at [619, 140] on div at bounding box center [630, 338] width 22 height 676
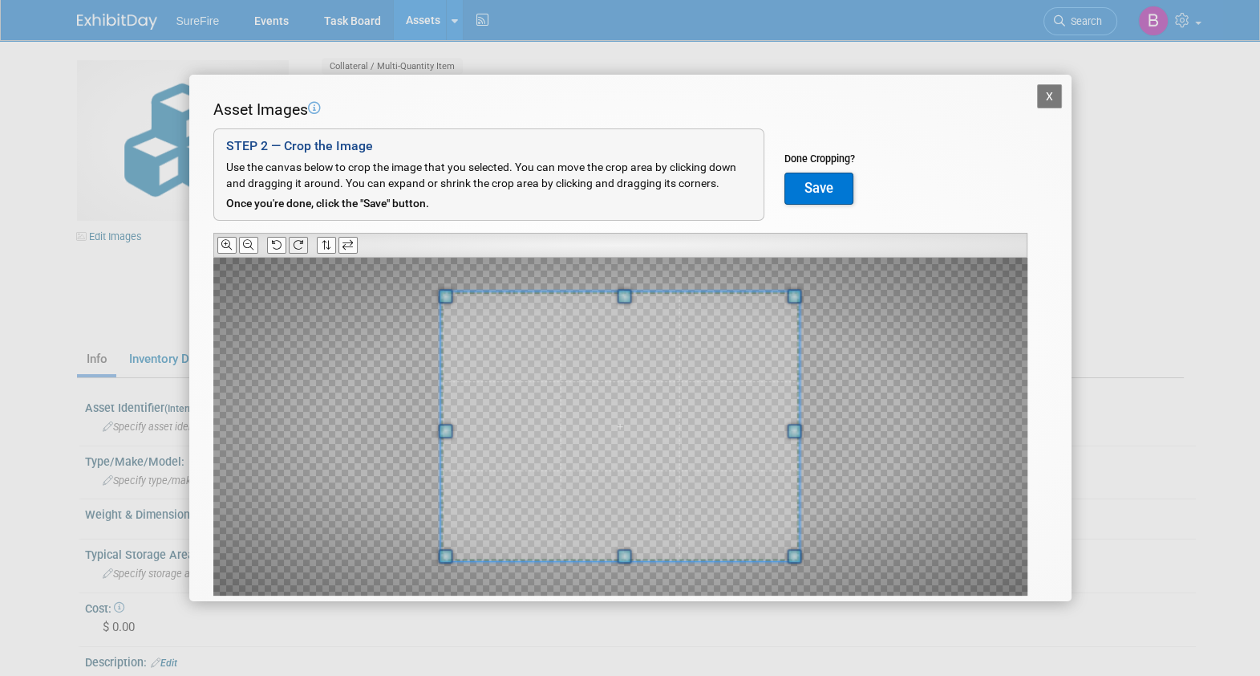
click at [302, 245] on icon at bounding box center [298, 245] width 10 height 10
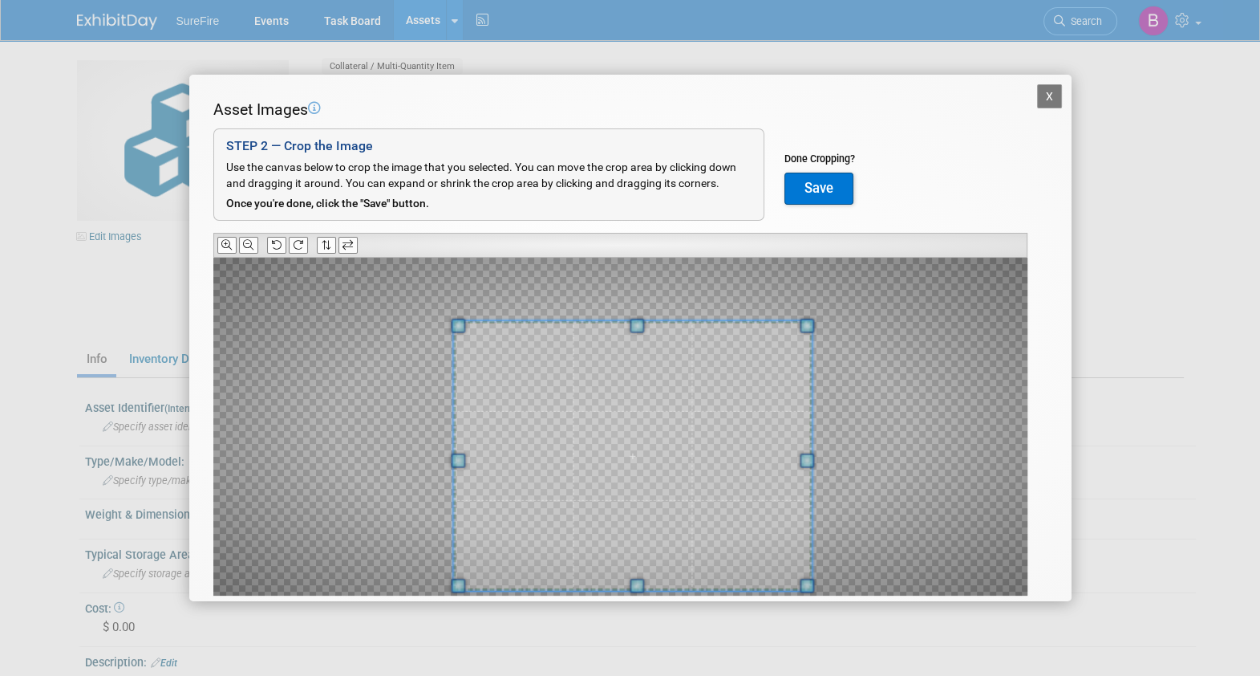
click at [587, 424] on span at bounding box center [632, 455] width 359 height 270
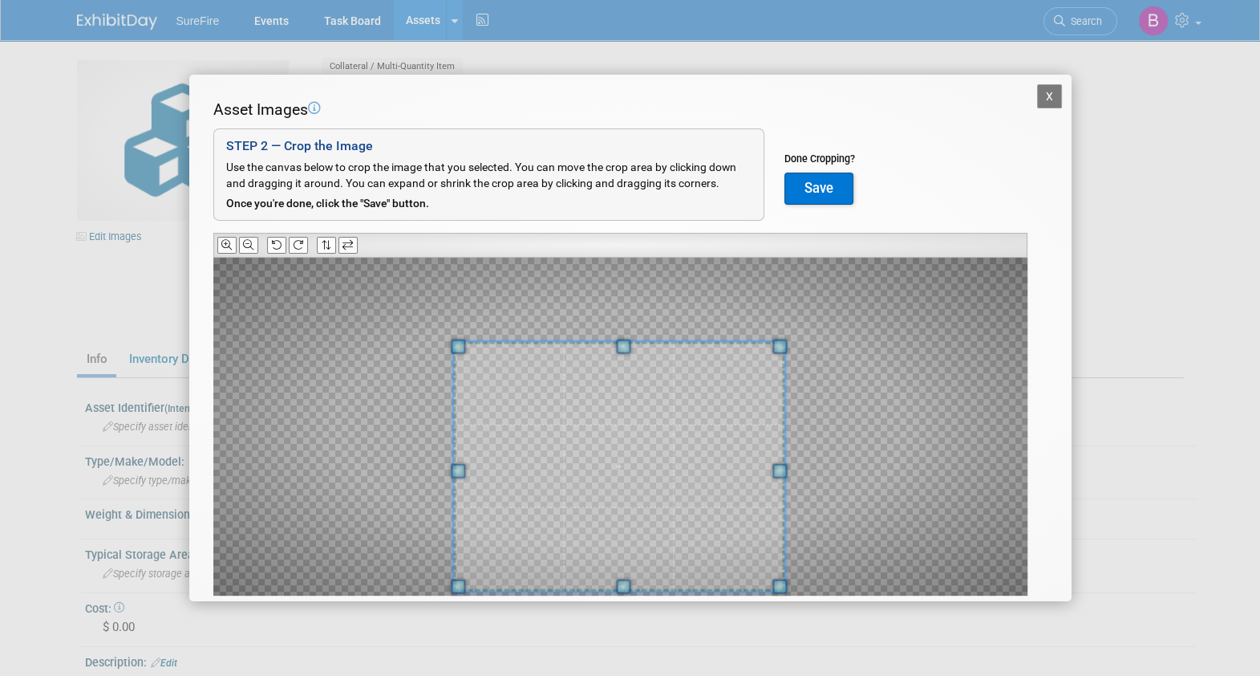
click at [783, 342] on span at bounding box center [780, 346] width 14 height 14
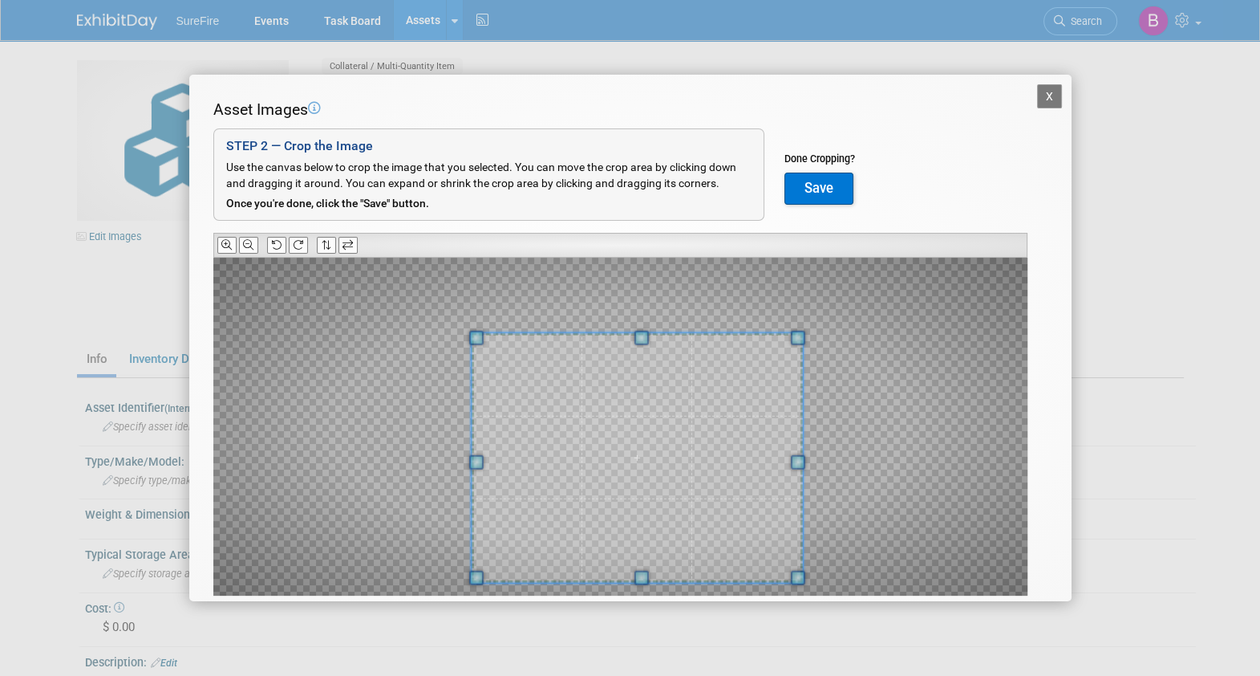
click at [689, 399] on span at bounding box center [637, 457] width 332 height 250
click at [650, 403] on span at bounding box center [630, 453] width 332 height 250
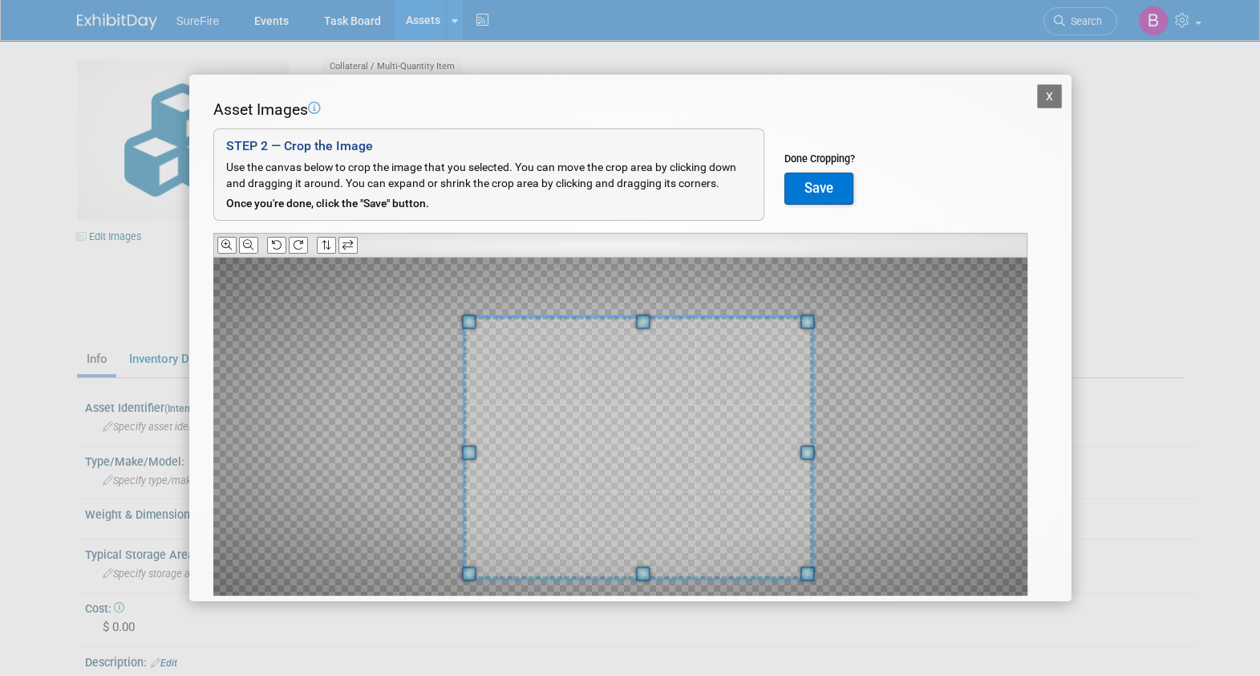
click at [830, 315] on div at bounding box center [620, 427] width 814 height 338
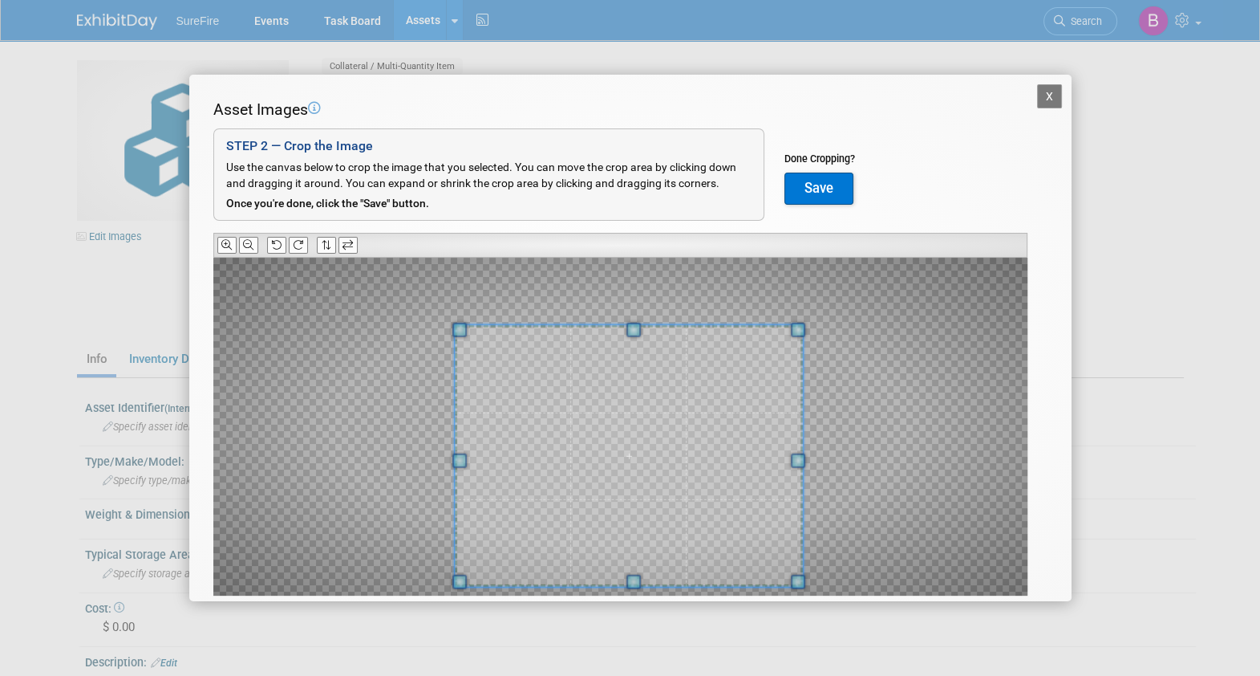
click at [797, 341] on span at bounding box center [629, 455] width 349 height 262
click at [834, 185] on button "Save" at bounding box center [819, 188] width 69 height 32
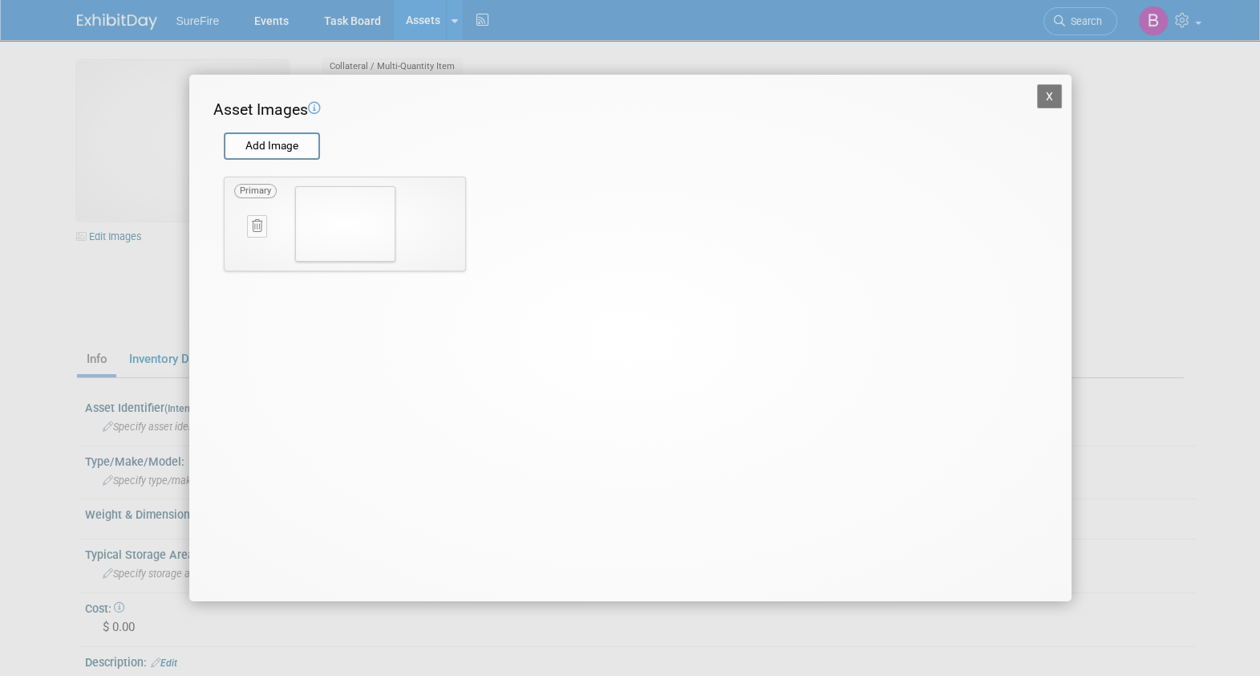
click at [1053, 91] on button "X" at bounding box center [1050, 96] width 26 height 24
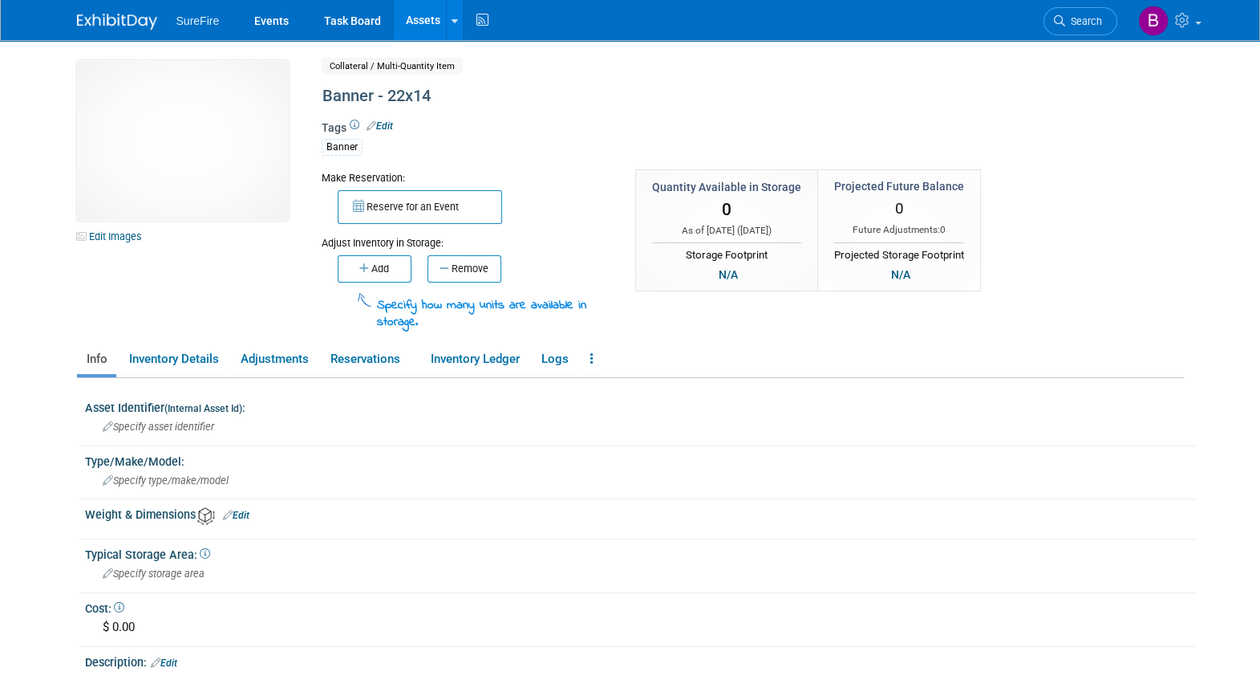
click at [425, 16] on link "Assets" at bounding box center [423, 20] width 59 height 40
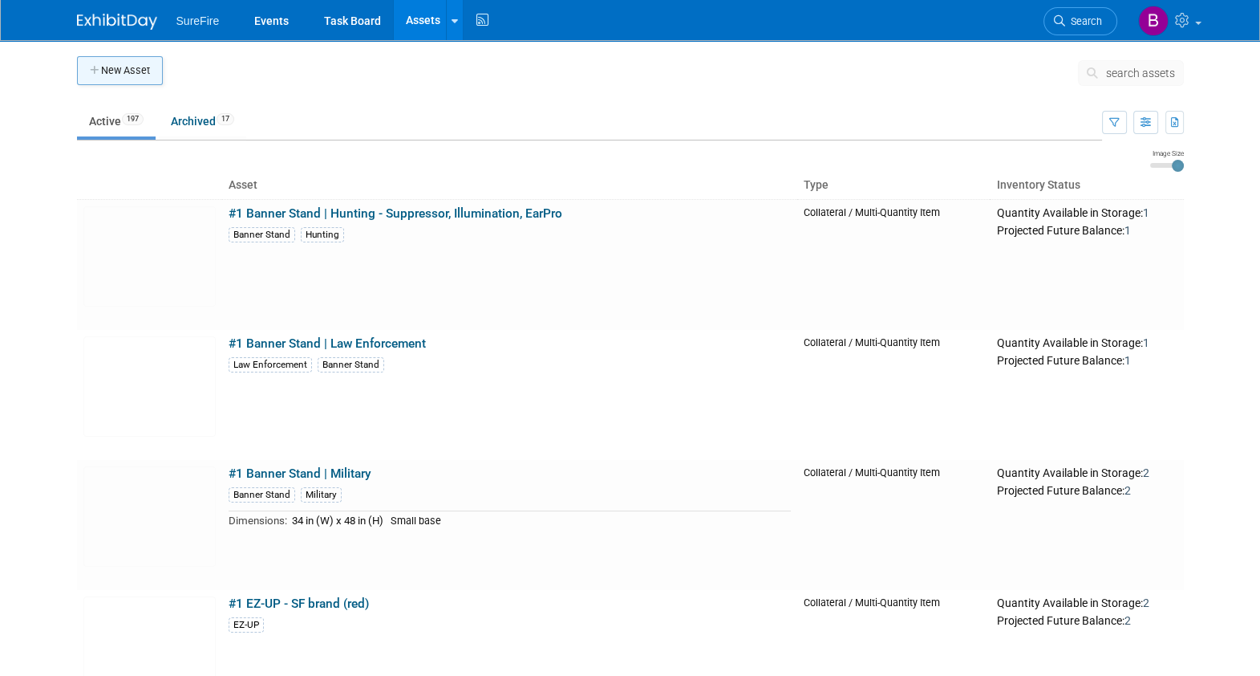
click at [128, 73] on button "New Asset" at bounding box center [120, 70] width 86 height 29
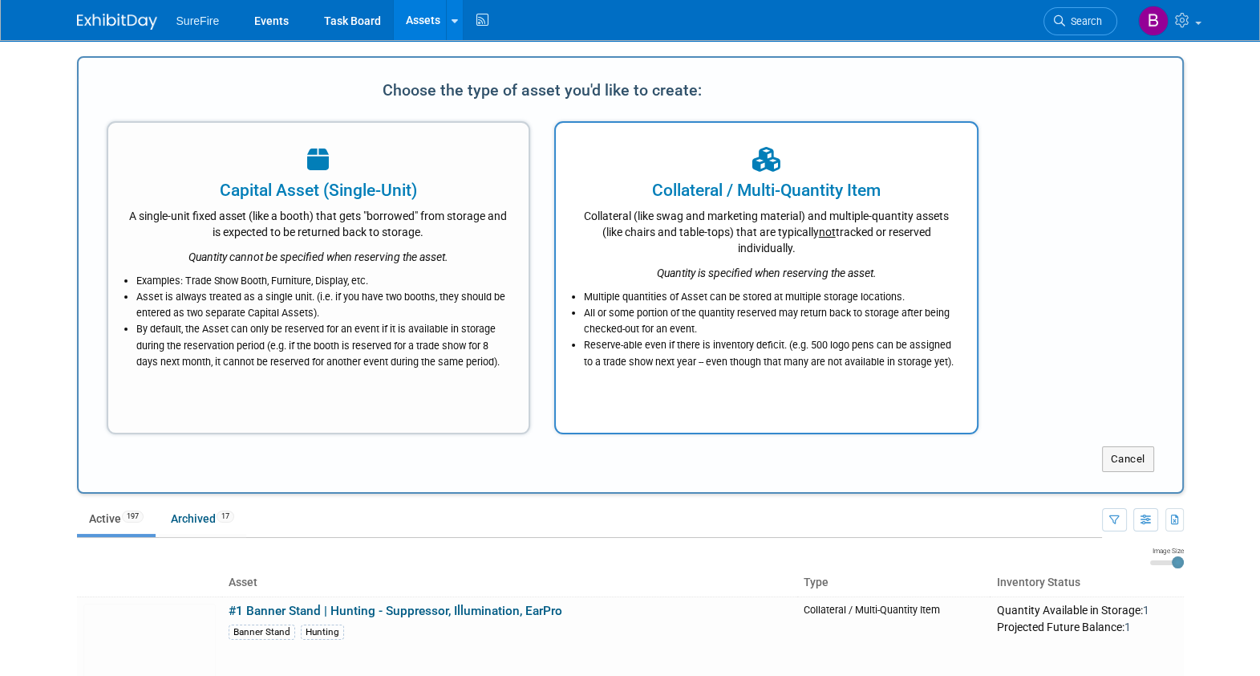
click at [671, 240] on div "Collateral (like swag and marketing material) and multiple-quantity assets (lik…" at bounding box center [766, 229] width 381 height 54
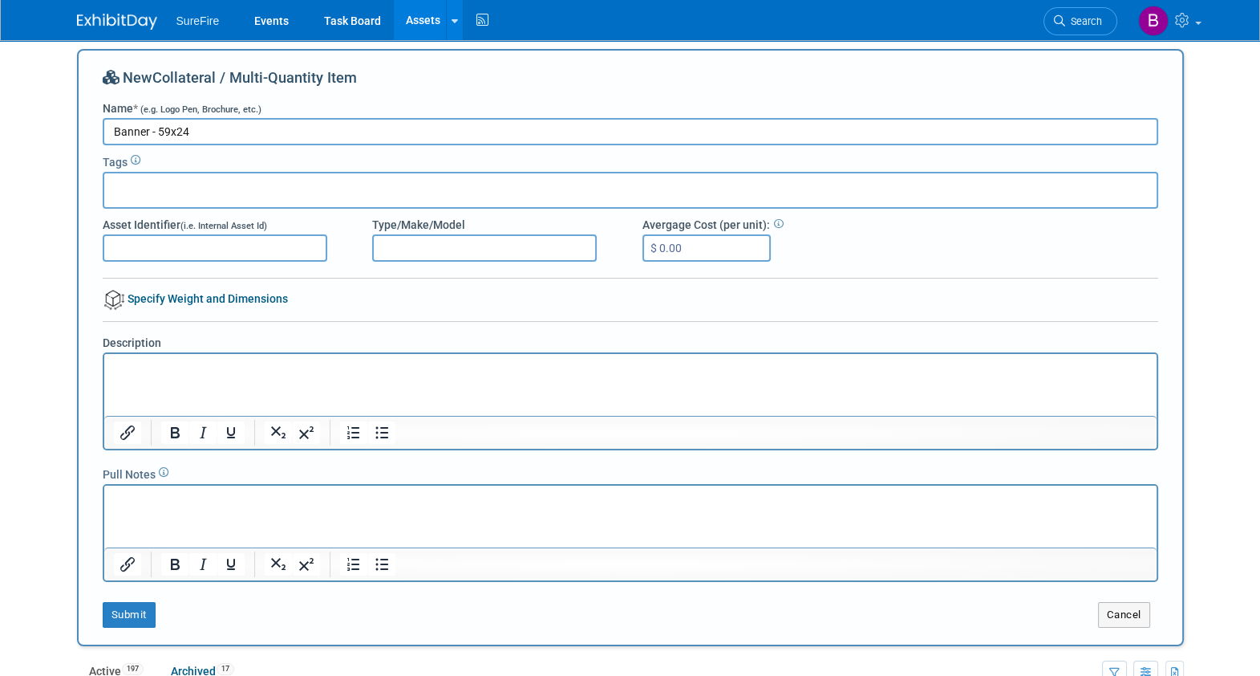
scroll to position [8, 0]
type input "Banner - 59x24"
click at [257, 193] on div at bounding box center [631, 189] width 1056 height 37
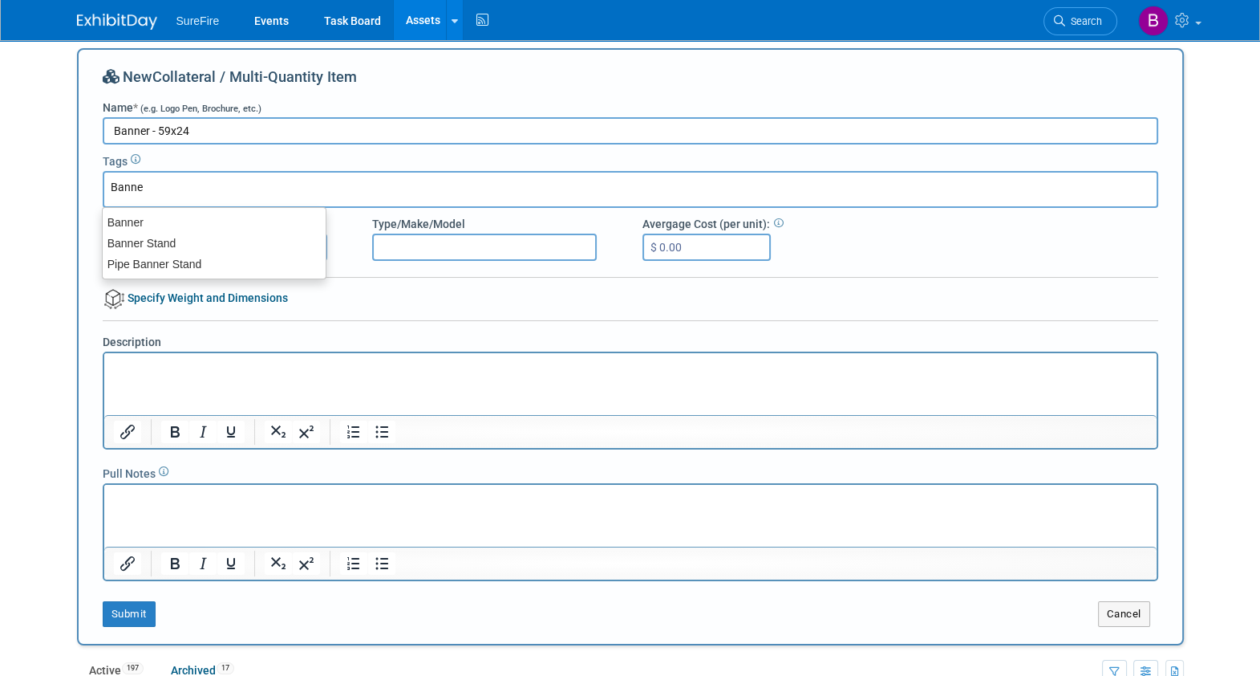
type input "Banner"
click at [253, 218] on div "Banner" at bounding box center [214, 222] width 225 height 22
type input "Banner"
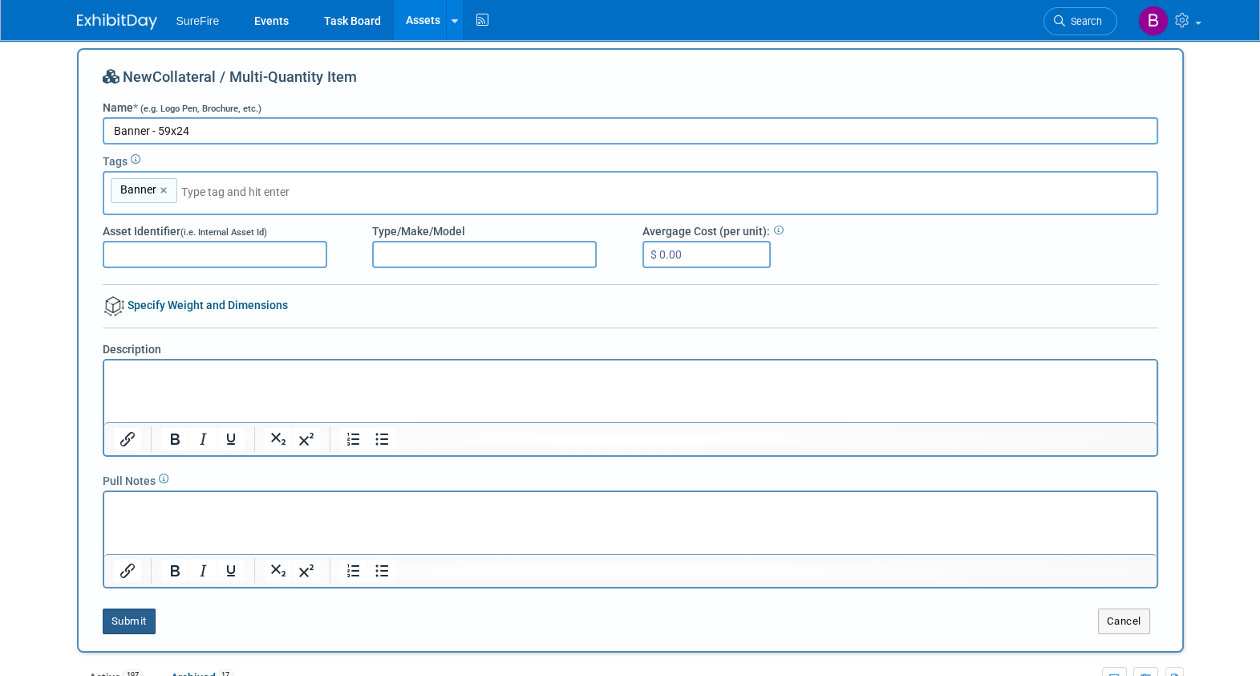
click at [144, 620] on button "Submit" at bounding box center [129, 621] width 53 height 26
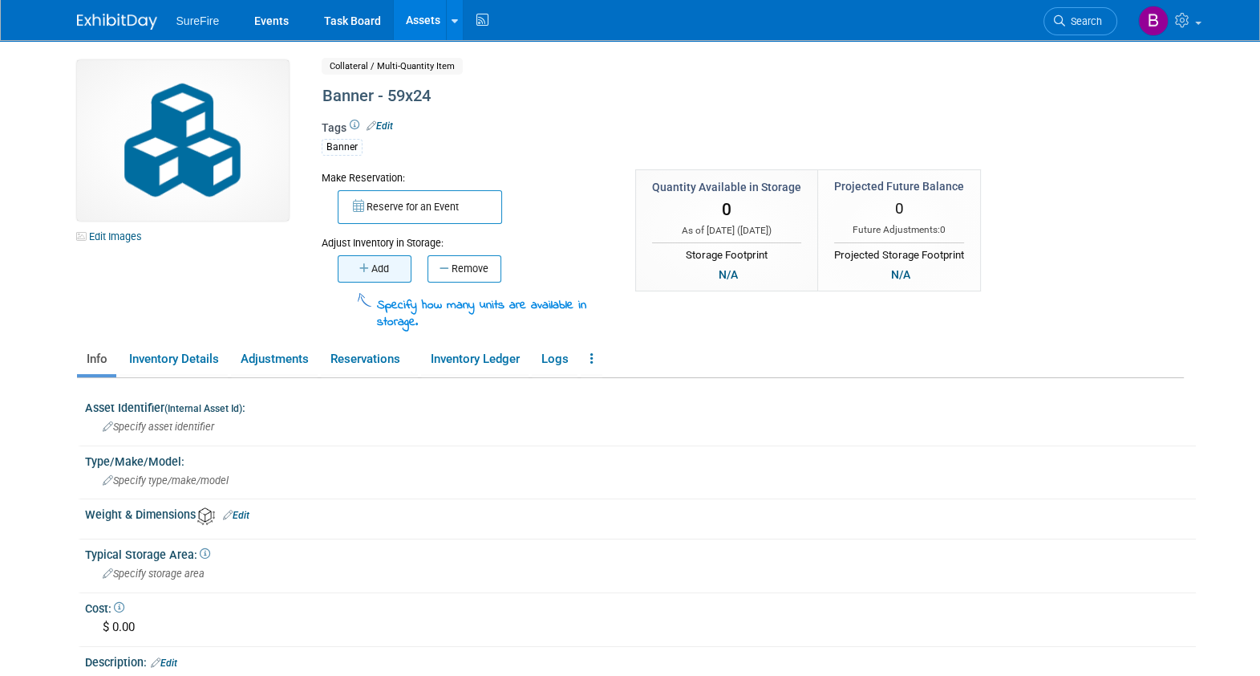
click at [378, 264] on button "Add" at bounding box center [375, 268] width 74 height 27
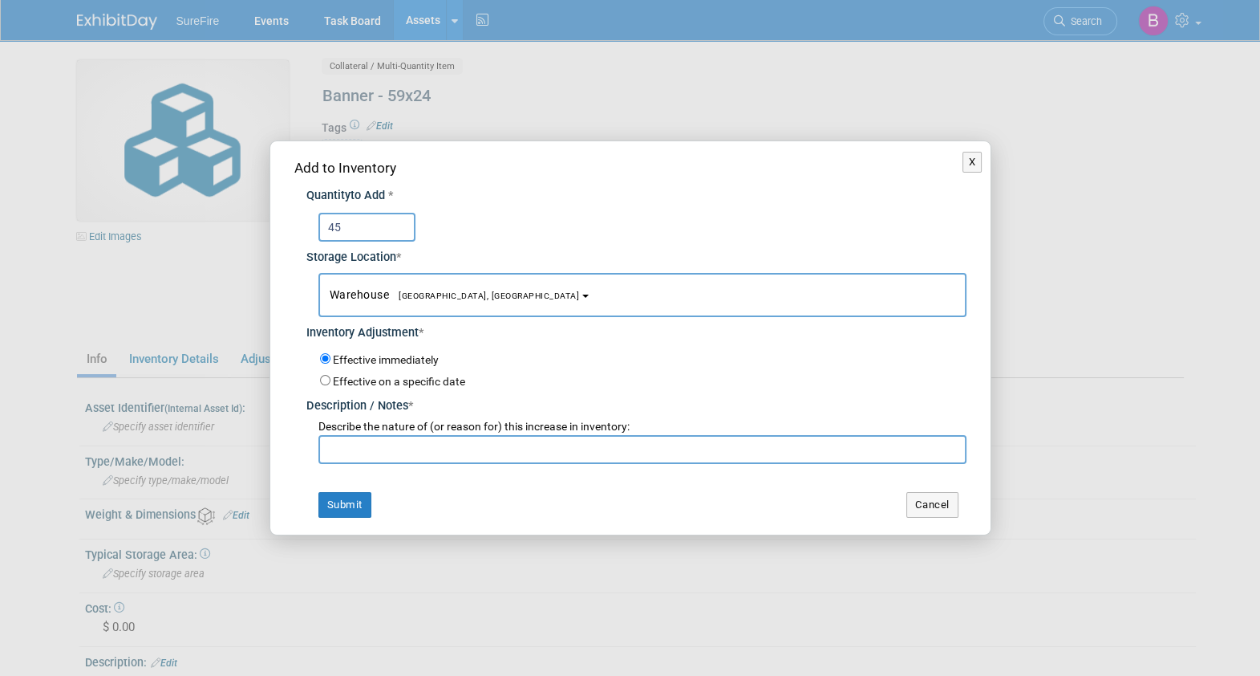
scroll to position [8, 0]
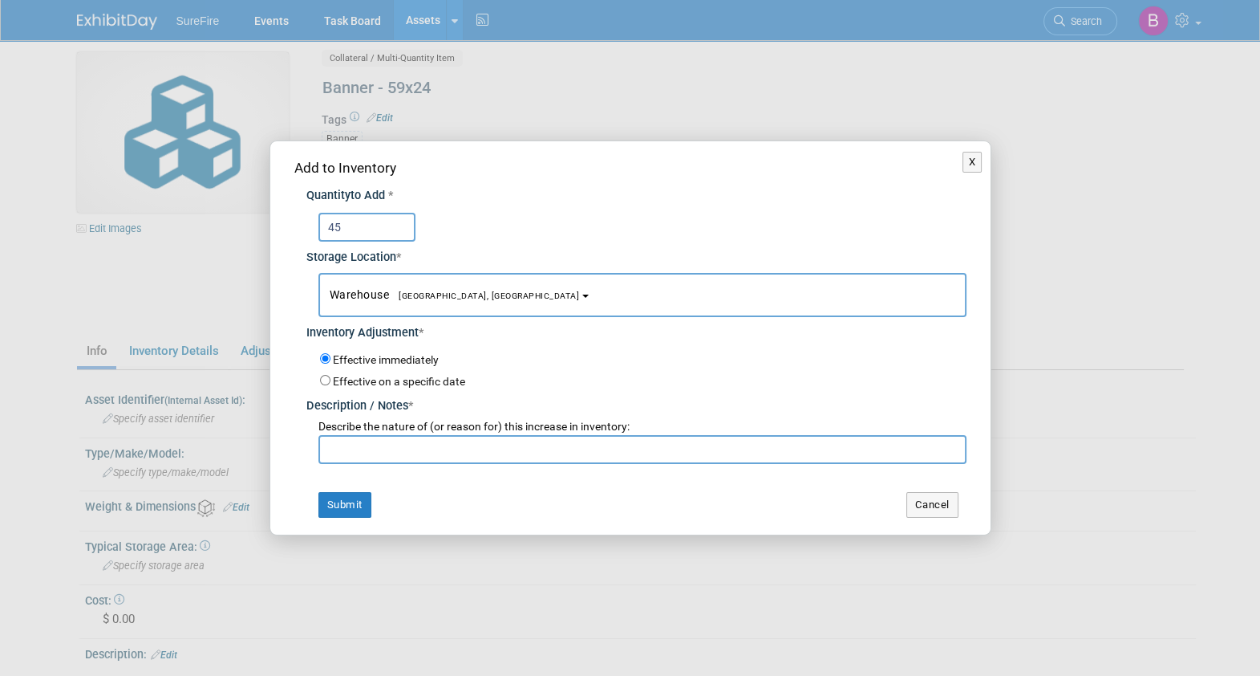
type input "45"
click at [370, 460] on input "text" at bounding box center [643, 449] width 648 height 29
type input "Count"
click at [342, 514] on button "Submit" at bounding box center [345, 505] width 53 height 26
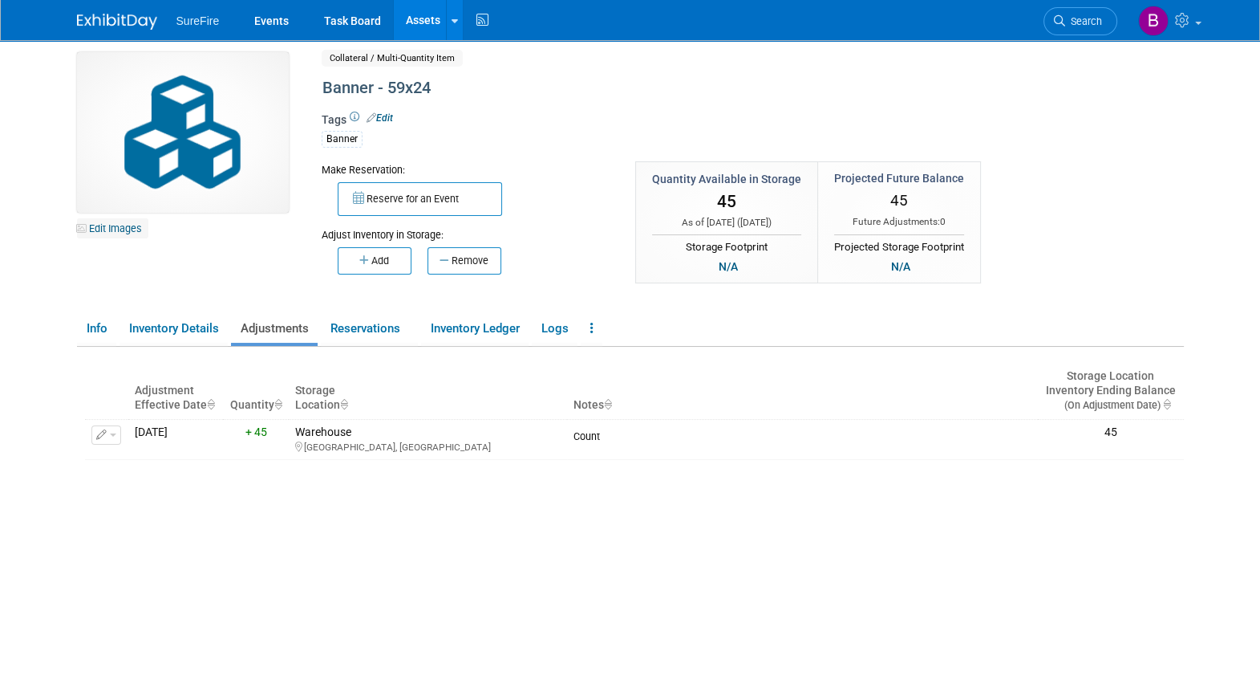
click at [110, 230] on link "Edit Images" at bounding box center [112, 228] width 71 height 20
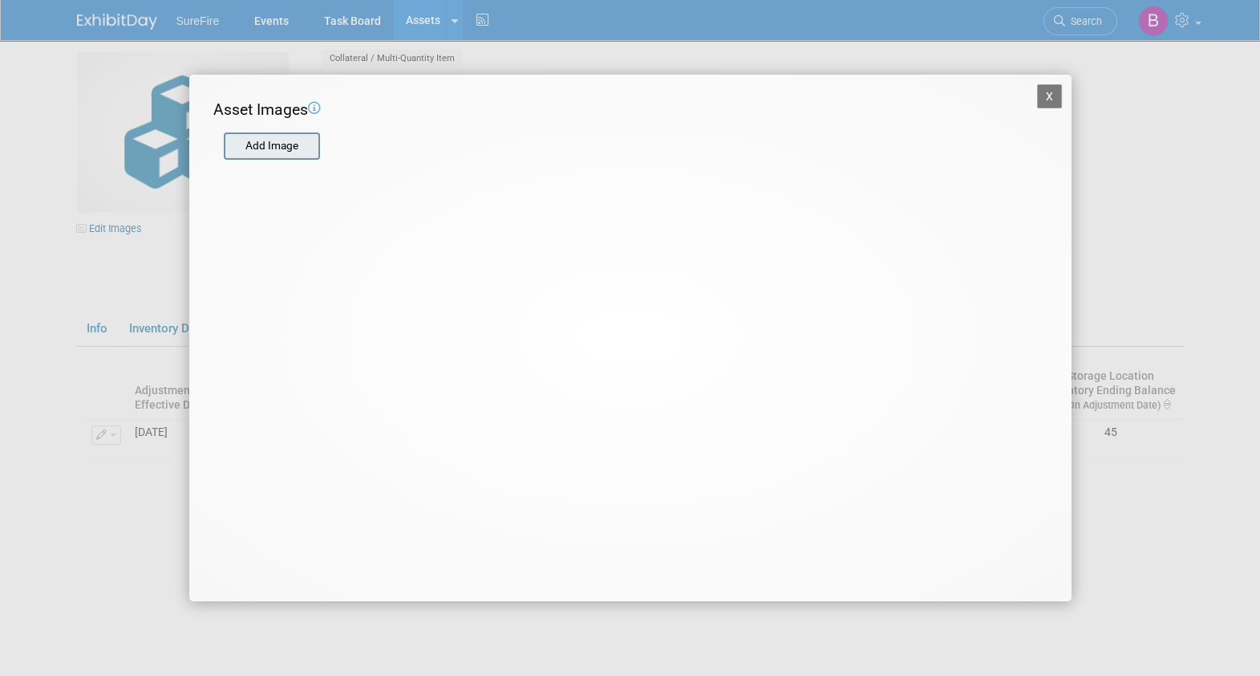
click at [293, 144] on input "file" at bounding box center [223, 146] width 191 height 24
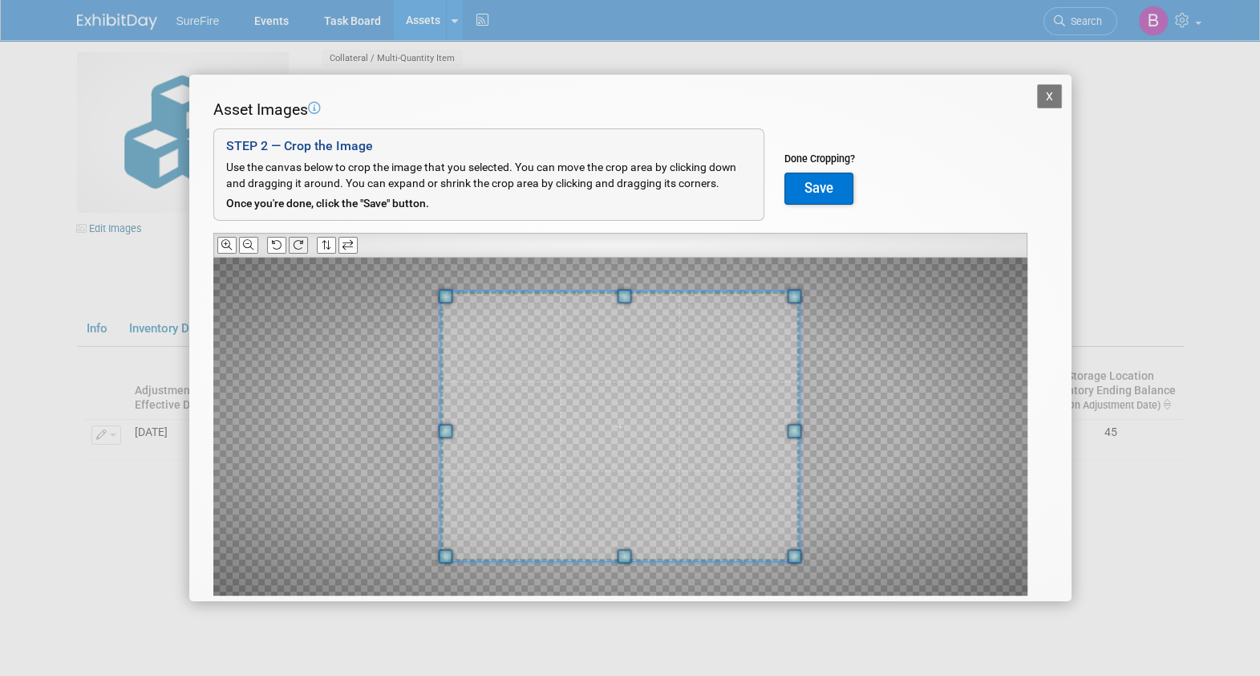
click at [303, 244] on icon at bounding box center [298, 245] width 10 height 10
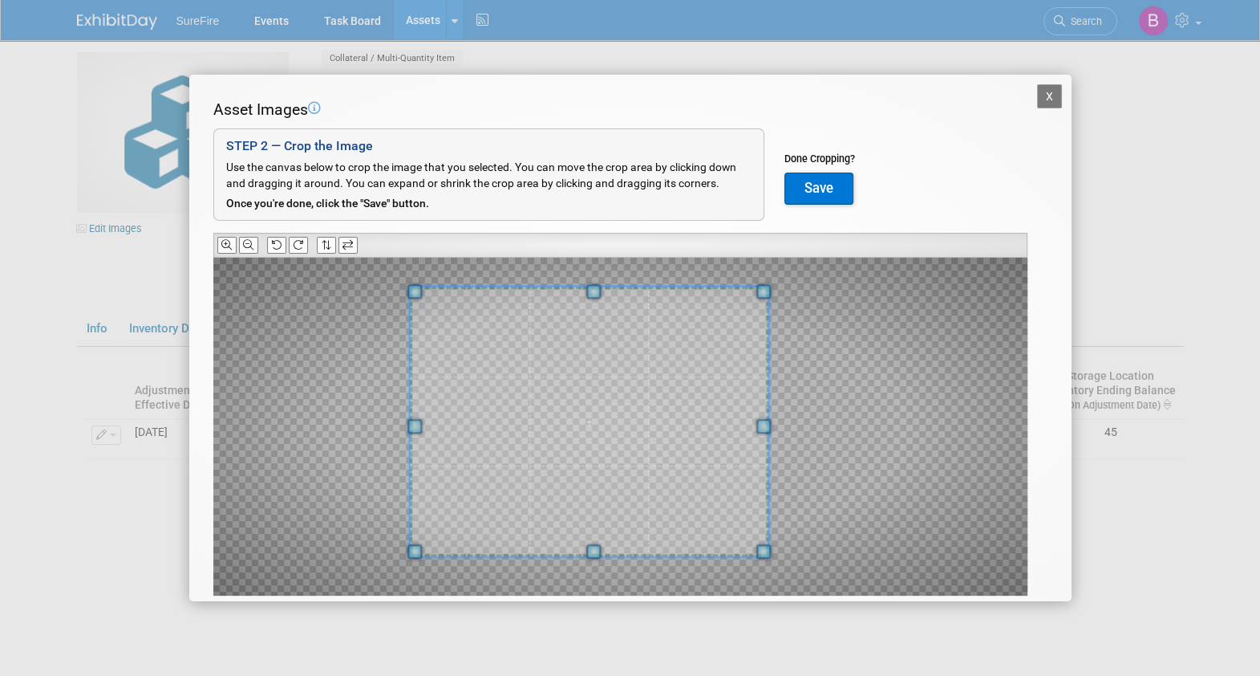
click at [490, 450] on span at bounding box center [589, 421] width 359 height 270
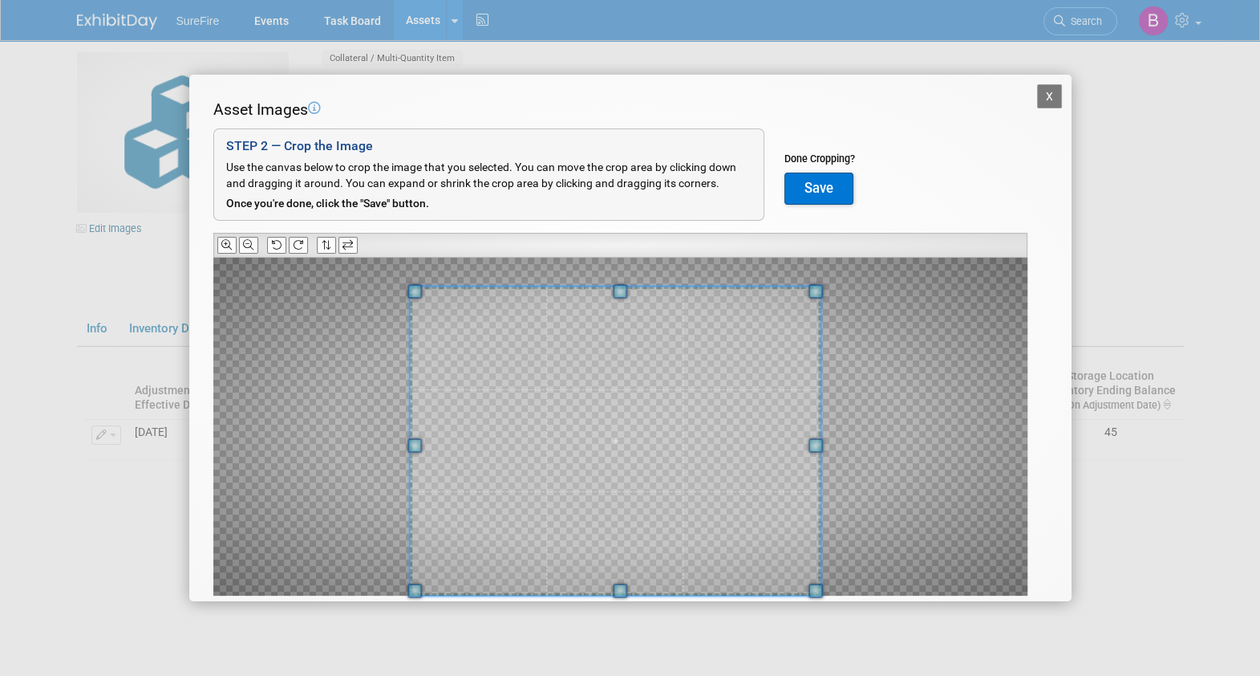
click at [834, 561] on div at bounding box center [620, 427] width 814 height 338
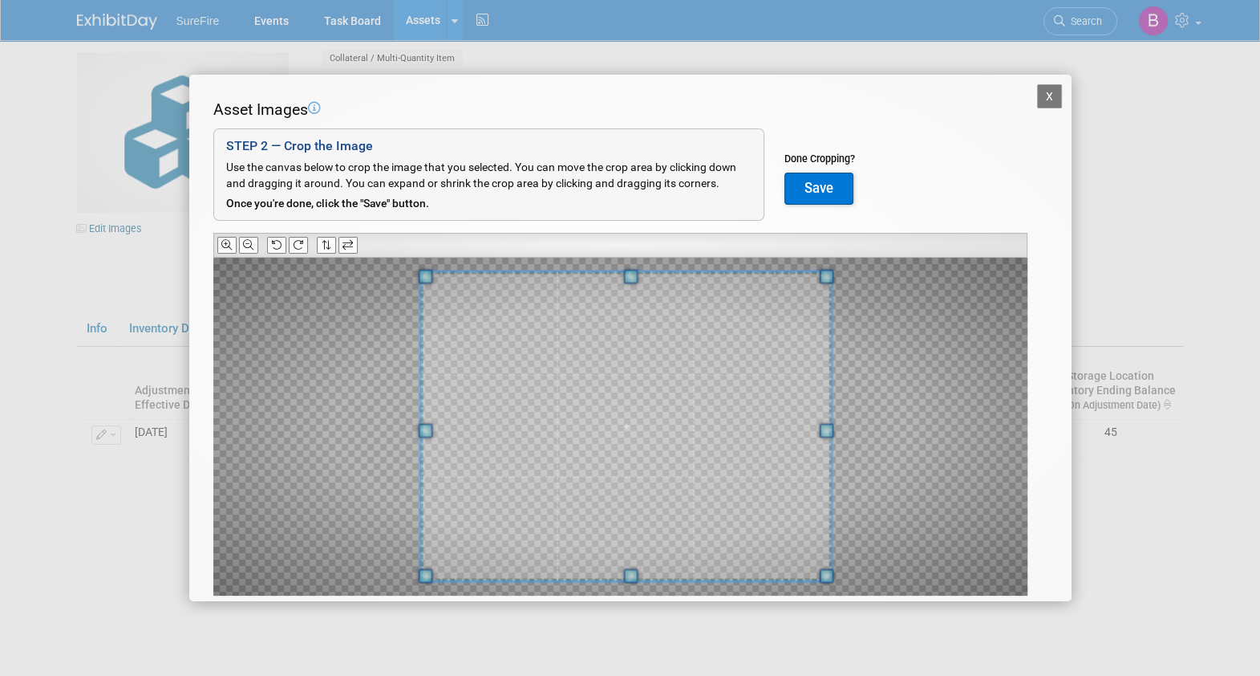
click at [777, 515] on span at bounding box center [625, 425] width 411 height 309
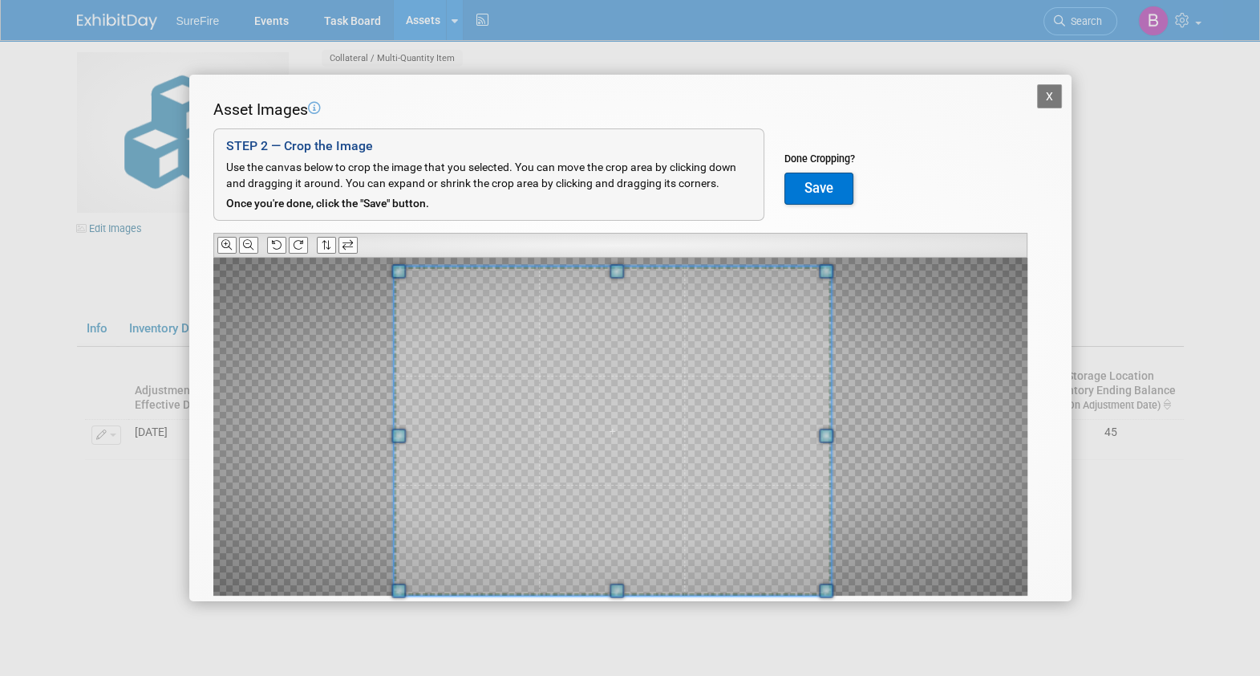
click at [353, 541] on div at bounding box center [620, 427] width 814 height 338
click at [408, 438] on span at bounding box center [612, 430] width 437 height 329
click at [368, 424] on div at bounding box center [620, 427] width 814 height 338
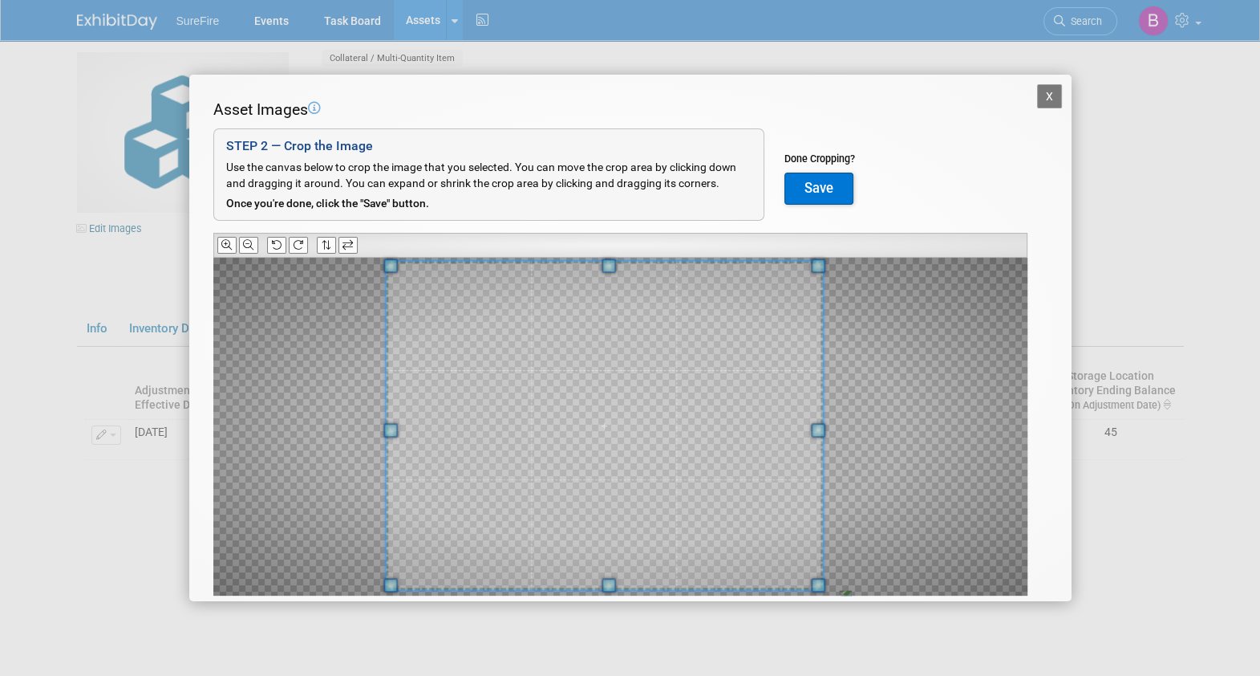
click at [451, 408] on span at bounding box center [604, 425] width 437 height 329
click at [249, 240] on icon at bounding box center [248, 245] width 10 height 10
click at [838, 185] on button "Save" at bounding box center [819, 188] width 69 height 32
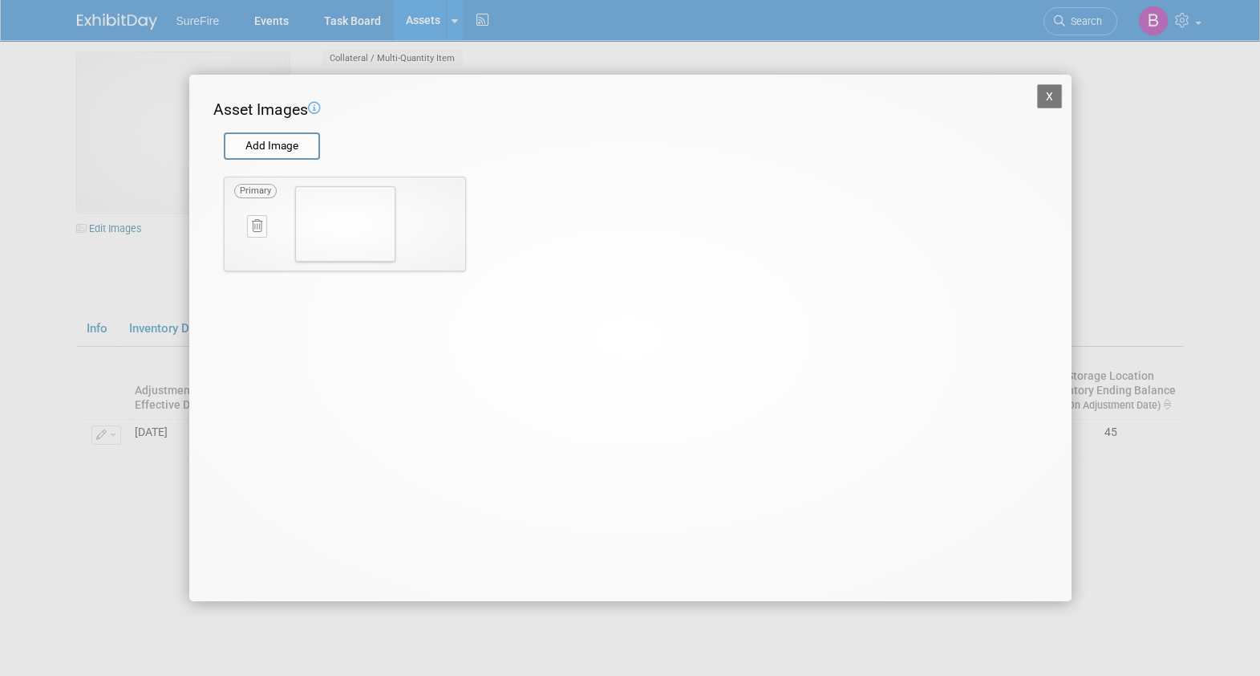
click at [1057, 93] on button "X" at bounding box center [1050, 96] width 26 height 24
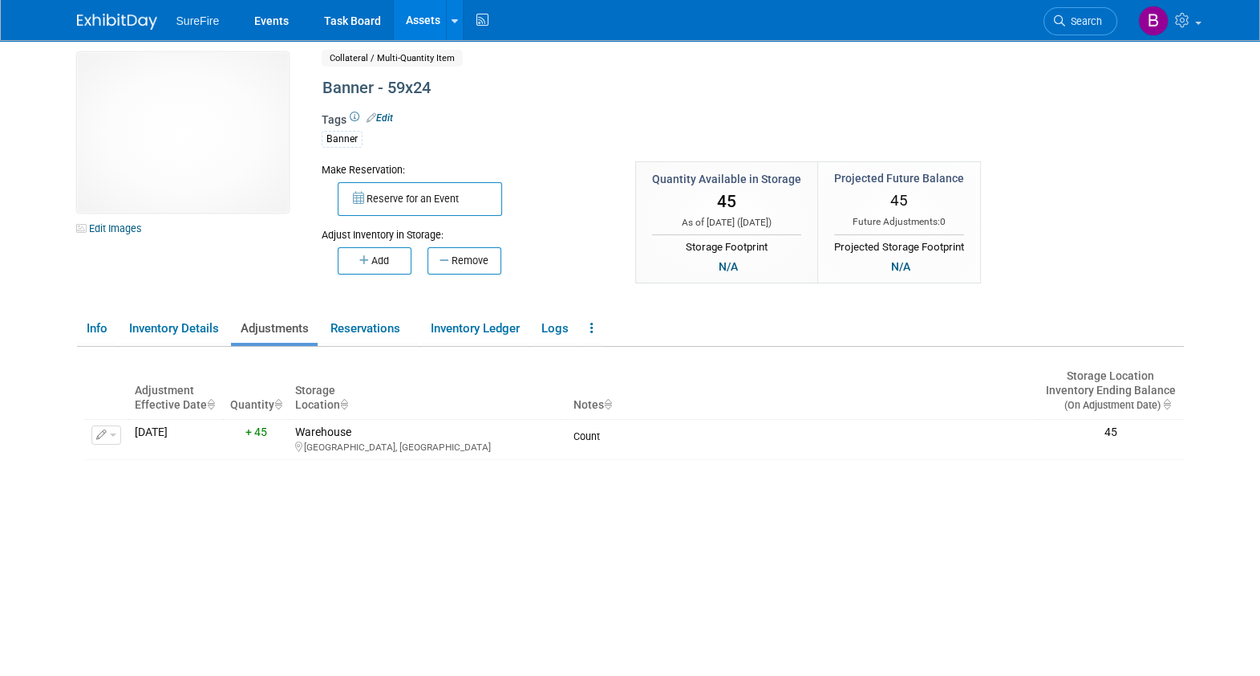
click at [416, 29] on link "Assets" at bounding box center [423, 20] width 59 height 40
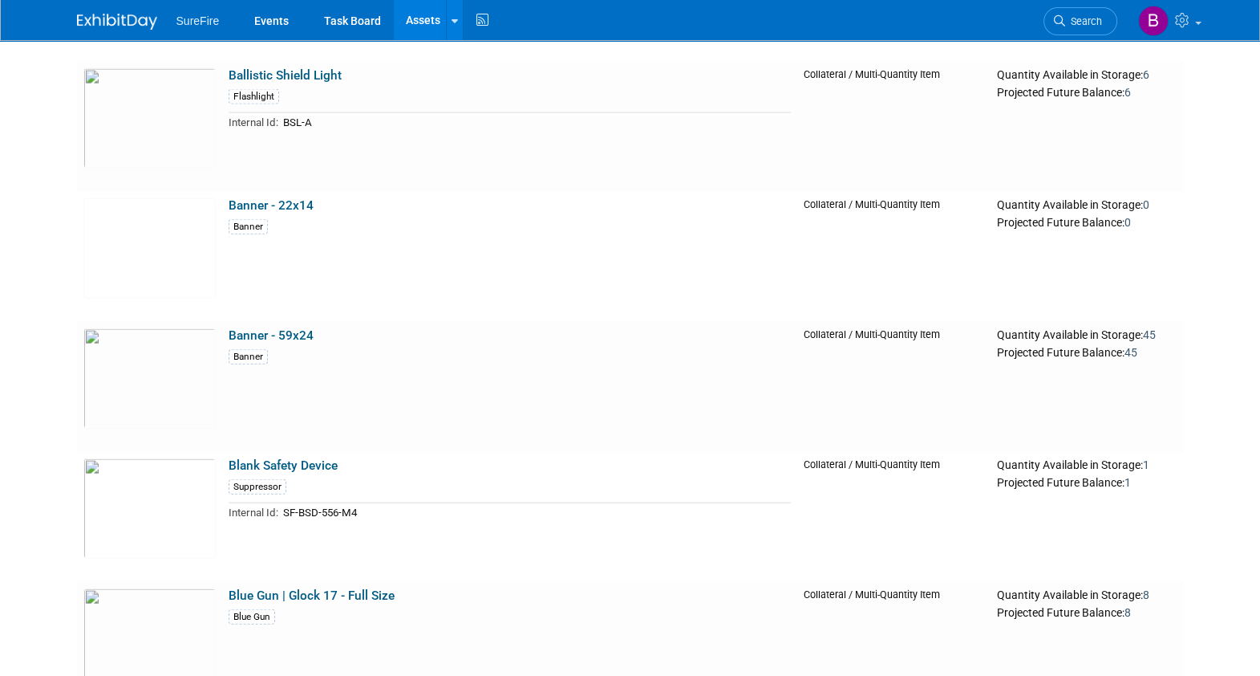
scroll to position [4493, 0]
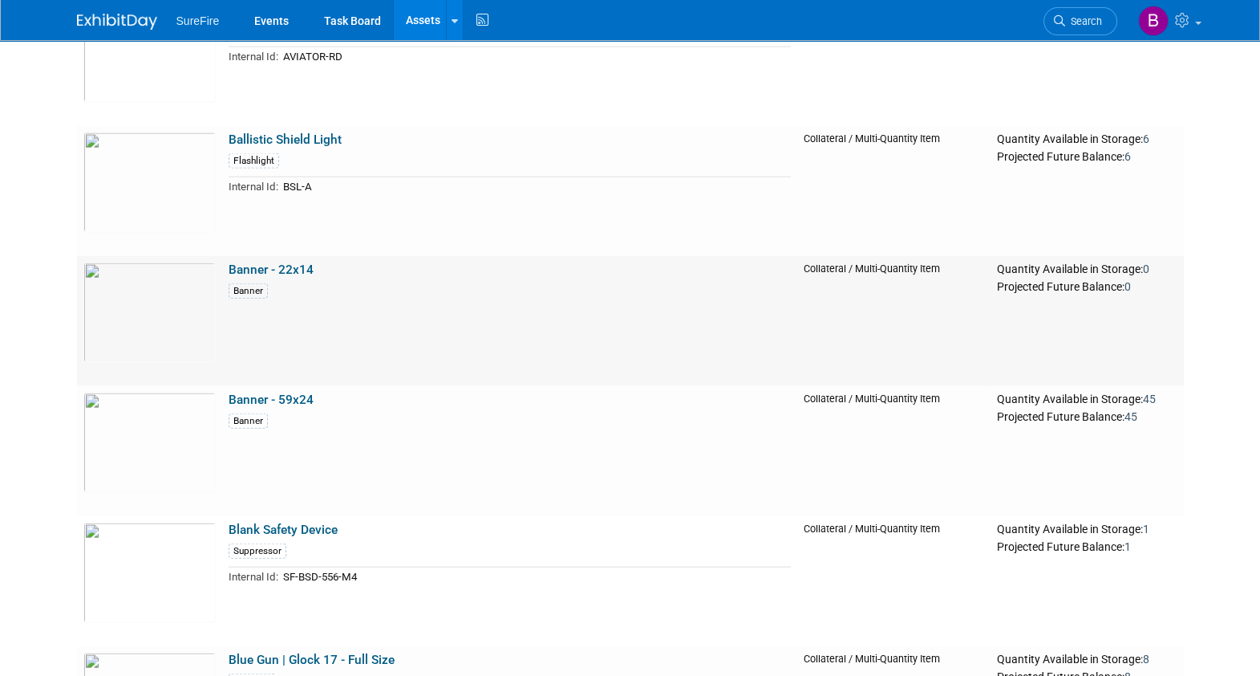
click at [250, 269] on link "Banner - 22x14" at bounding box center [271, 269] width 85 height 14
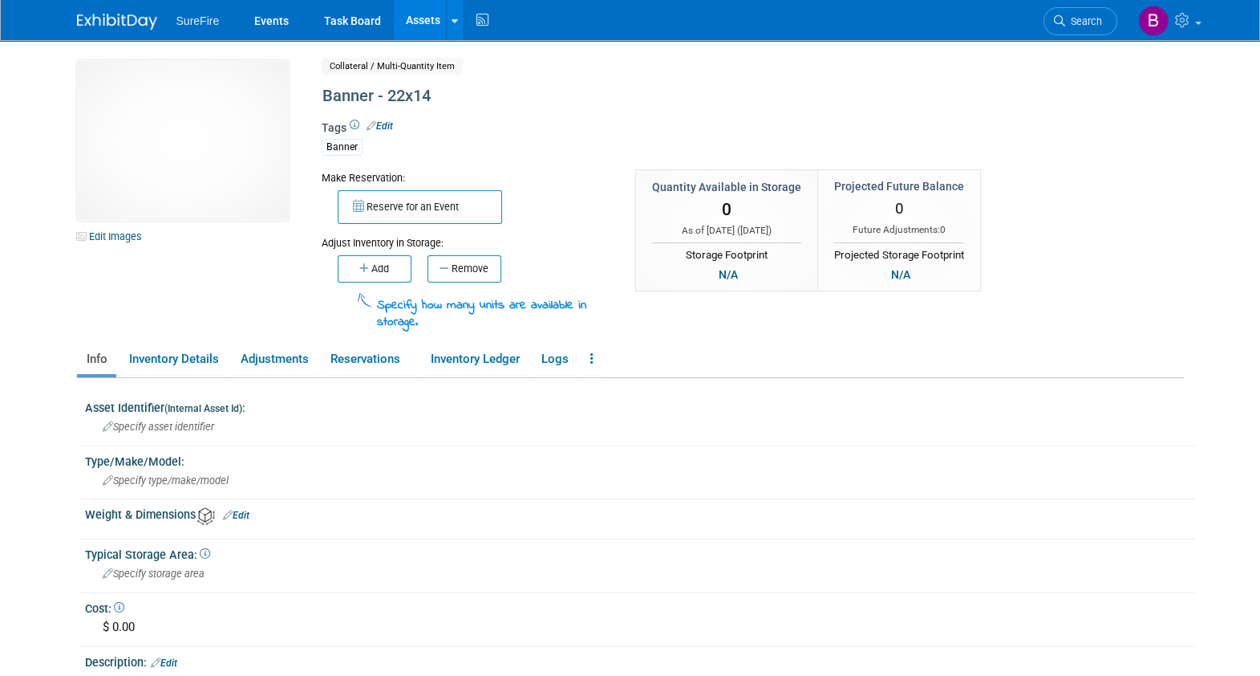
click at [386, 250] on div "Add Remove" at bounding box center [467, 266] width 290 height 32
click at [385, 262] on button "Add" at bounding box center [375, 268] width 74 height 27
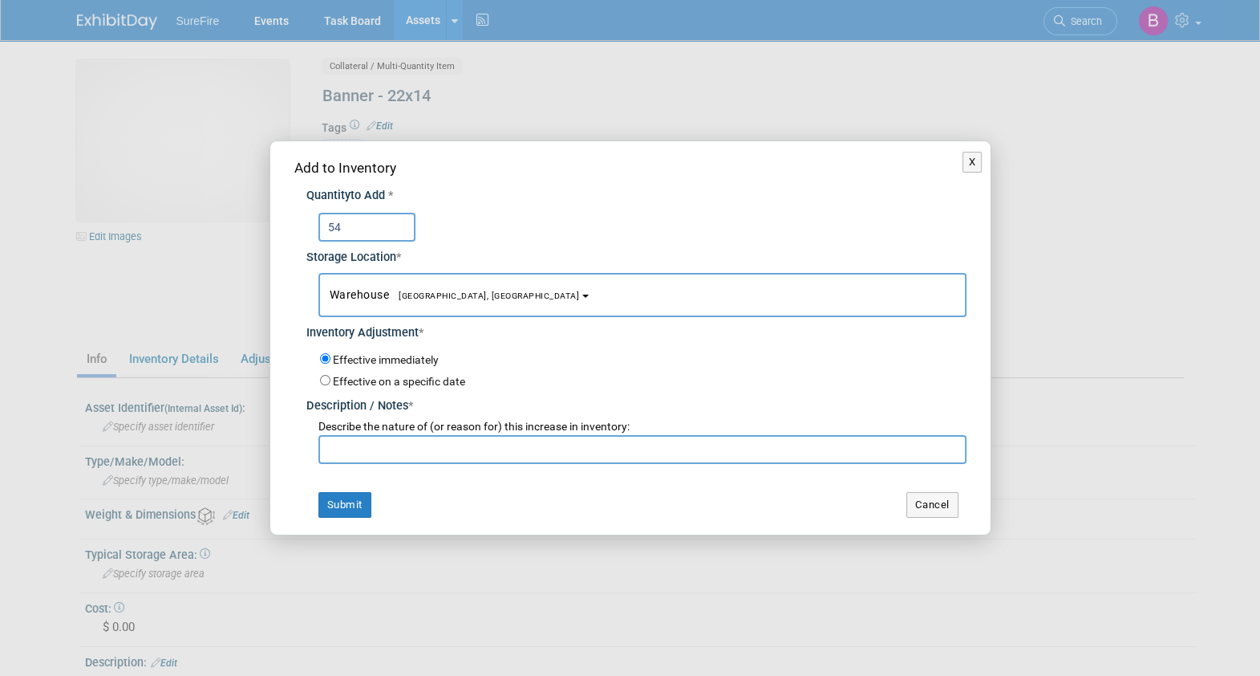
click at [397, 144] on div "Add to Inventory Quantity to Add * 54 Storage Location * Warehouse<span style="…" at bounding box center [630, 337] width 720 height 392
click at [374, 221] on input "54" at bounding box center [367, 227] width 97 height 29
type input "5"
type input "65"
click at [343, 441] on input "text" at bounding box center [643, 449] width 648 height 29
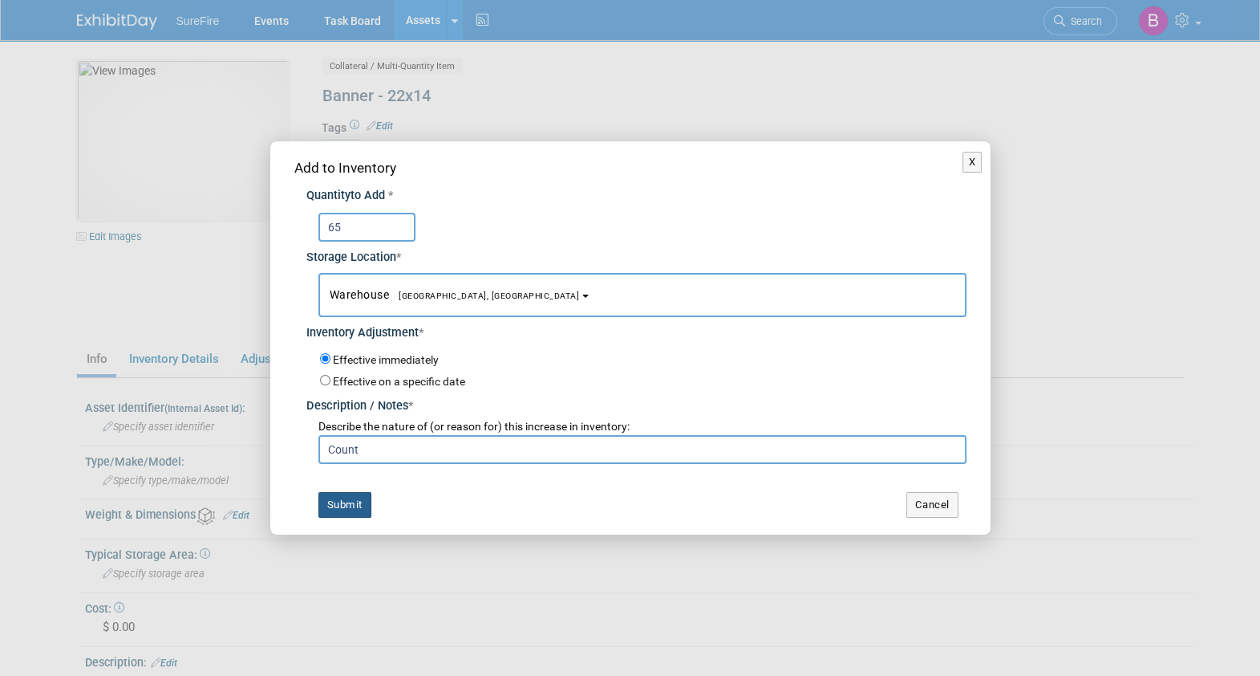
type input "Count"
click at [341, 505] on button "Submit" at bounding box center [345, 505] width 53 height 26
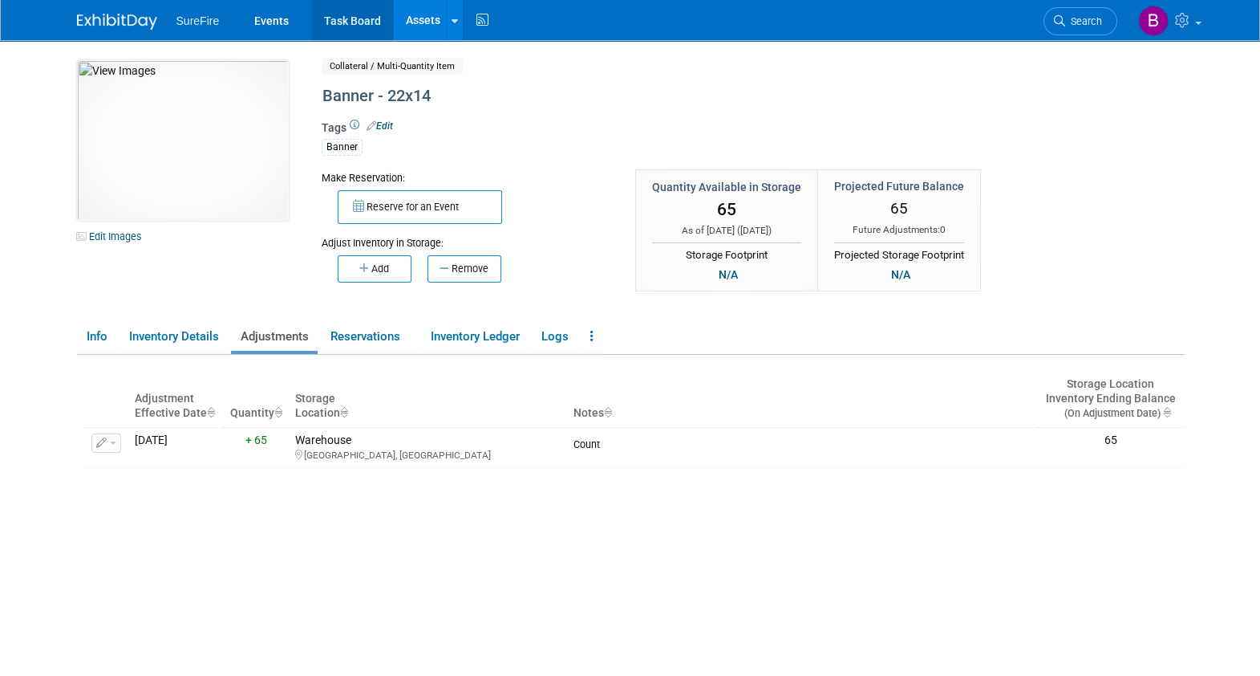
click at [366, 2] on link "Task Board" at bounding box center [352, 20] width 81 height 40
